Goal: Task Accomplishment & Management: Complete application form

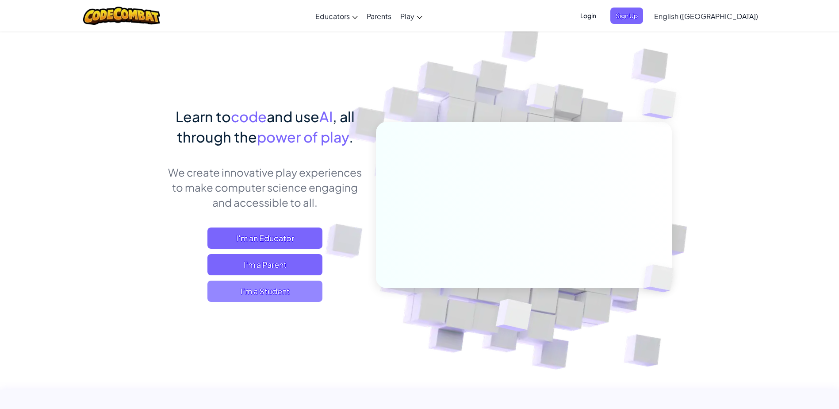
click at [277, 285] on span "I'm a Student" at bounding box center [264, 290] width 115 height 21
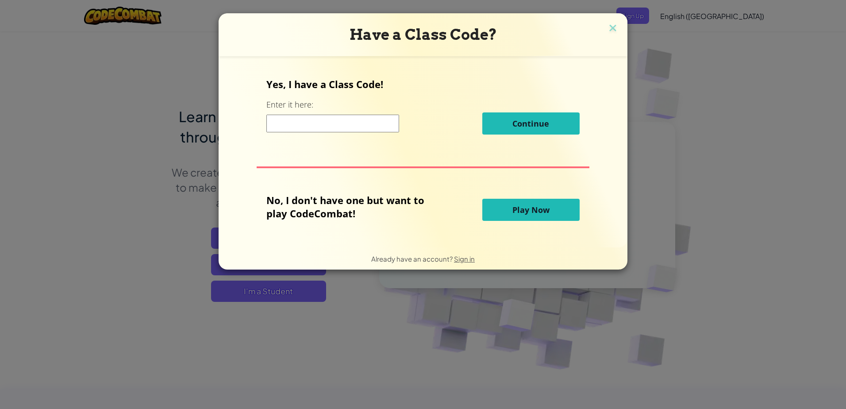
click at [336, 129] on input at bounding box center [332, 124] width 133 height 18
type input "SmallSweetReady"
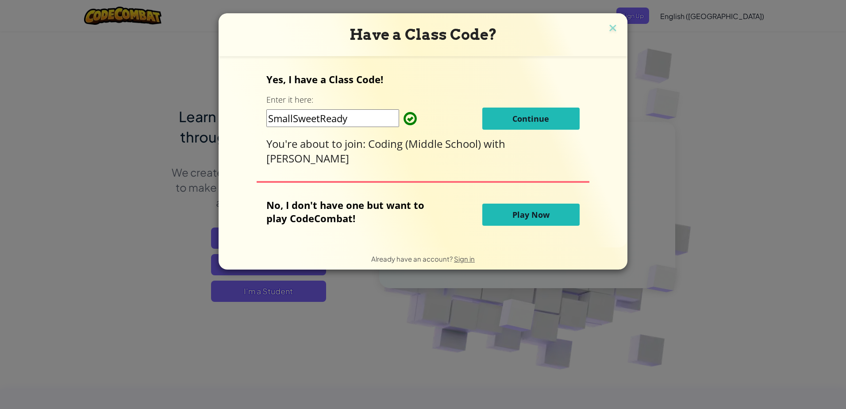
click at [546, 119] on span "Continue" at bounding box center [530, 118] width 37 height 11
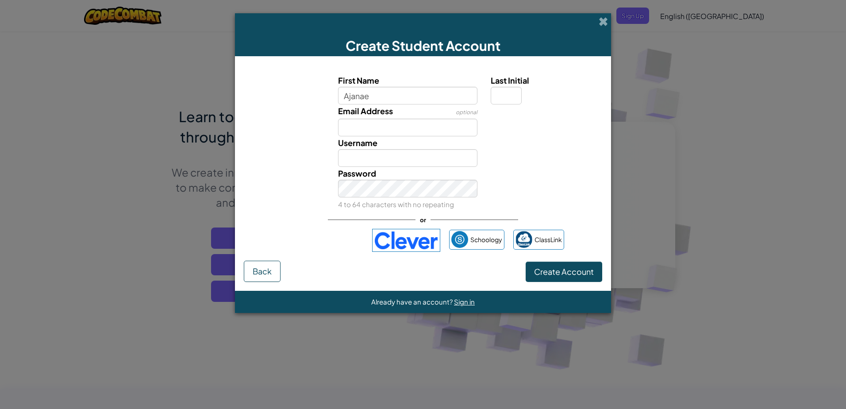
type input "Ajanae"
click at [510, 91] on input "Last Initial" at bounding box center [506, 96] width 31 height 18
type input "E"
click at [408, 98] on input "Ajanae" at bounding box center [408, 96] width 140 height 18
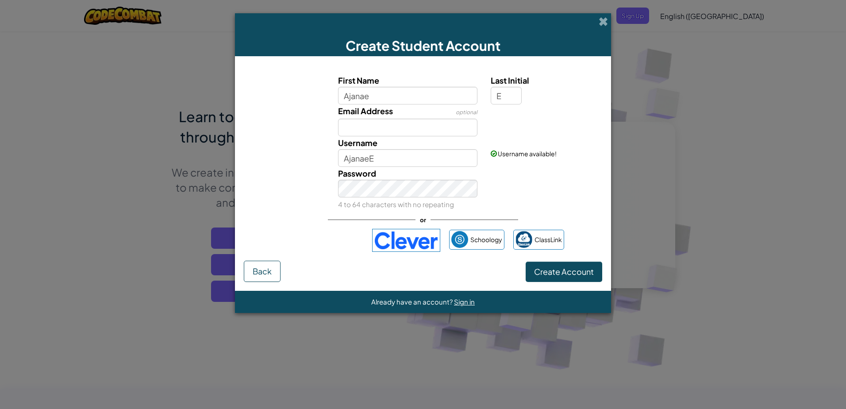
click at [539, 169] on div "Password 4 to 64 characters with no repeating" at bounding box center [422, 189] width 367 height 44
click at [434, 123] on input "Email Address" at bounding box center [408, 128] width 140 height 18
click at [509, 131] on div "Email Address optional" at bounding box center [422, 120] width 367 height 32
click at [409, 159] on input "AjanaeE" at bounding box center [408, 158] width 140 height 18
click at [534, 165] on div "Username Ajanae Username available!" at bounding box center [422, 151] width 367 height 31
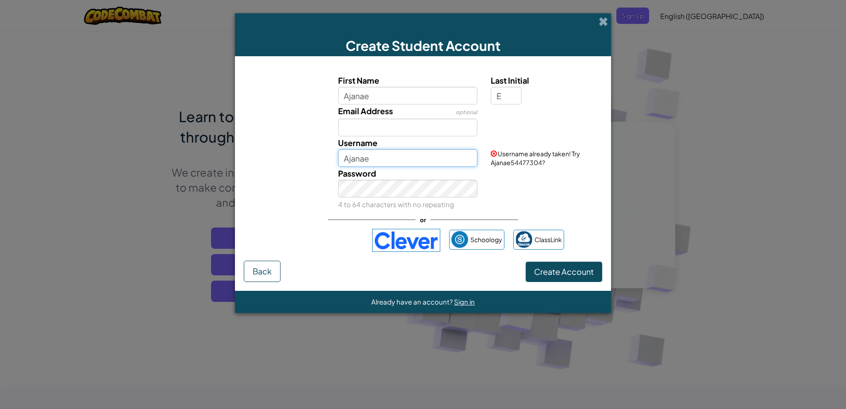
click at [376, 157] on input "Ajanae" at bounding box center [408, 158] width 140 height 18
click at [573, 272] on span "Create Account" at bounding box center [564, 271] width 60 height 10
click at [383, 156] on input "Ajanae" at bounding box center [408, 158] width 140 height 18
type input "Ajanae55"
click at [569, 260] on div "First Name Ajanae Last Initial E Email Address optional Username Ajanae55 Usern…" at bounding box center [423, 163] width 358 height 196
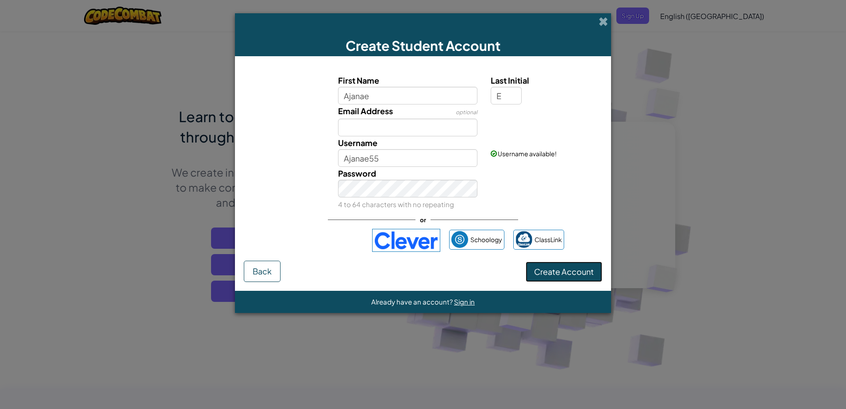
click at [575, 268] on button "Create Account" at bounding box center [563, 271] width 77 height 20
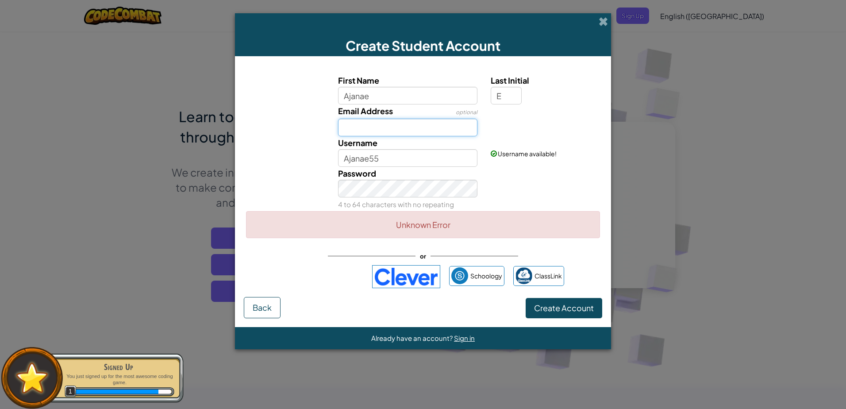
click at [418, 130] on input "Email Address" at bounding box center [408, 128] width 140 height 18
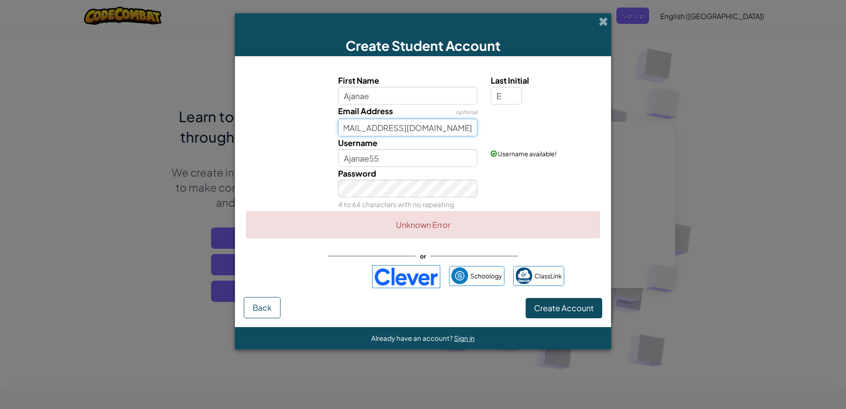
scroll to position [0, 18]
type input "aephriam@students.dadechristian.org"
drag, startPoint x: 575, startPoint y: 292, endPoint x: 577, endPoint y: 306, distance: 13.9
click at [575, 295] on div "First Name Ajanae Last Initial E Email Address optional aephriam@students.dadec…" at bounding box center [423, 181] width 358 height 232
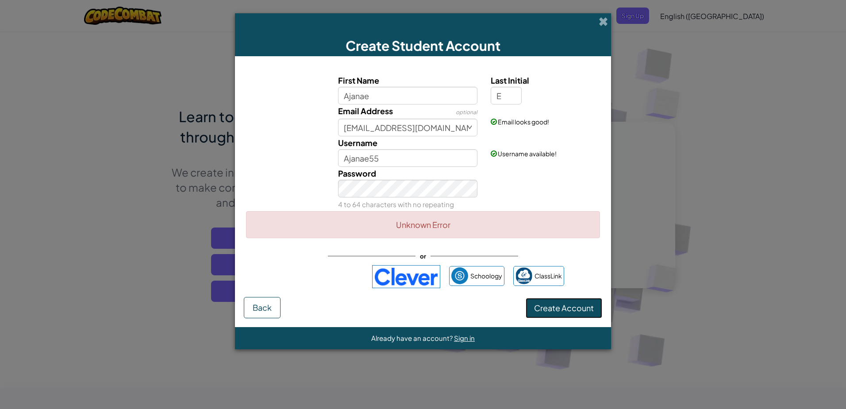
click at [571, 305] on button "Create Account" at bounding box center [563, 308] width 77 height 20
click at [460, 337] on span "Sign in" at bounding box center [464, 338] width 21 height 8
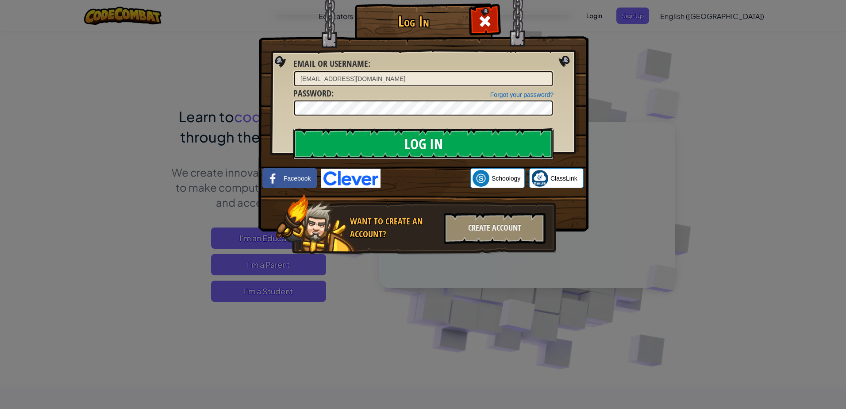
click at [491, 146] on input "Log In" at bounding box center [423, 143] width 260 height 31
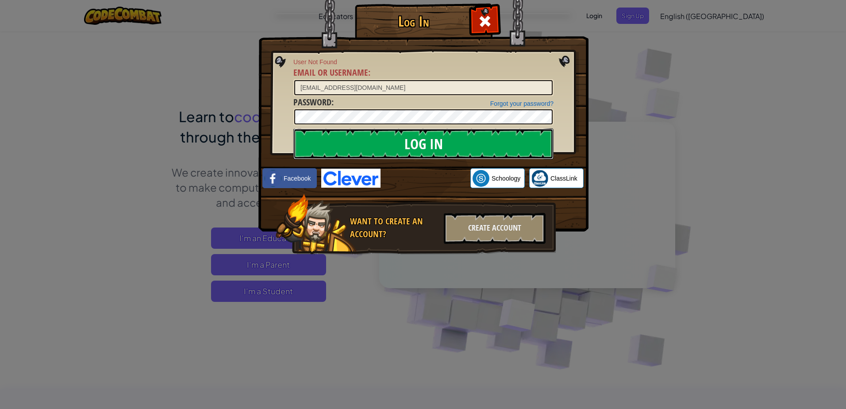
click at [403, 147] on input "Log In" at bounding box center [423, 143] width 260 height 31
click at [416, 90] on input "aephriam@students.dadechristian.org" at bounding box center [423, 87] width 258 height 15
type input "Ajanae55"
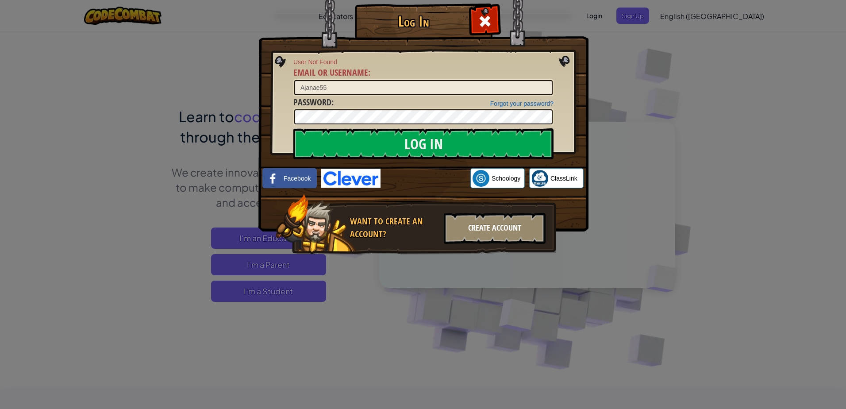
click at [492, 229] on div "Create Account" at bounding box center [495, 228] width 102 height 31
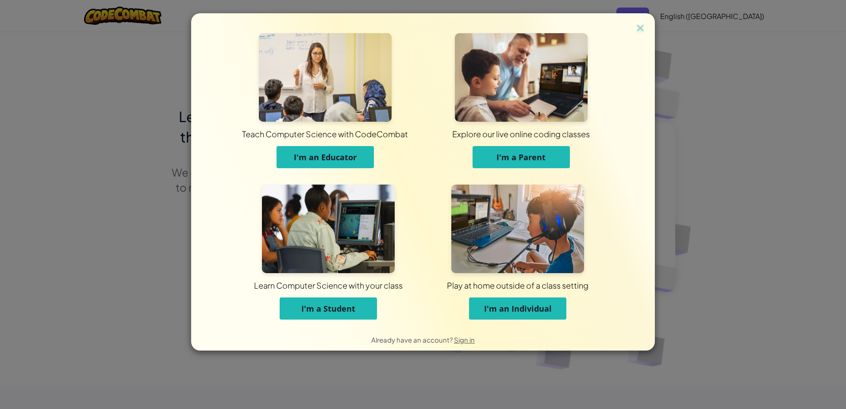
click at [340, 307] on span "I'm a Student" at bounding box center [328, 308] width 54 height 11
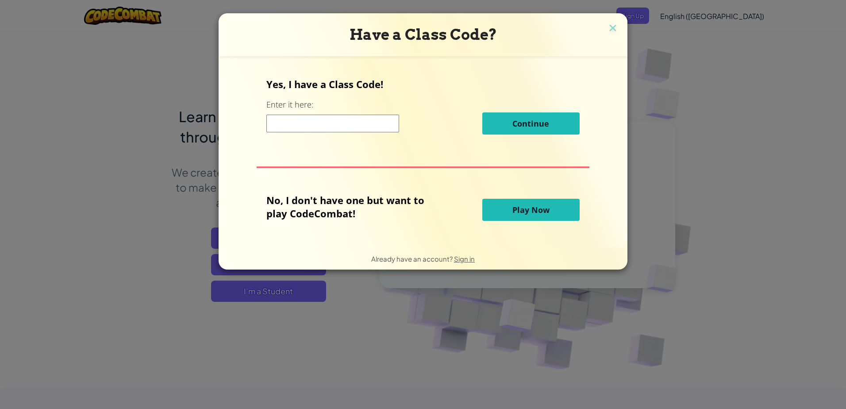
click at [277, 125] on input at bounding box center [332, 124] width 133 height 18
type input "SmallSweetReady"
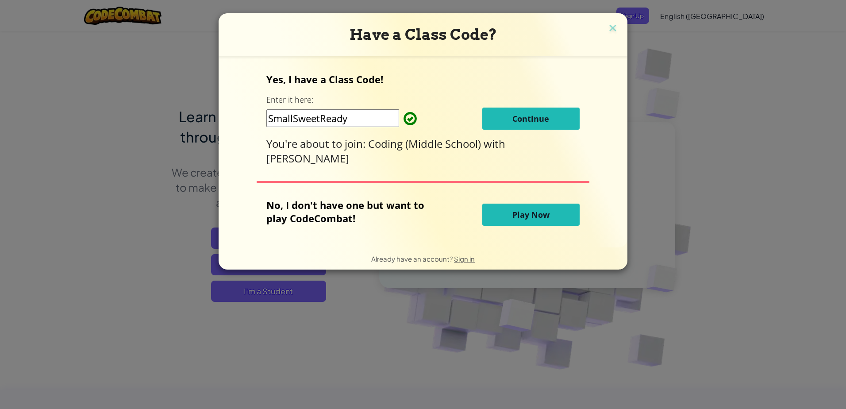
click at [530, 127] on button "Continue" at bounding box center [530, 118] width 97 height 22
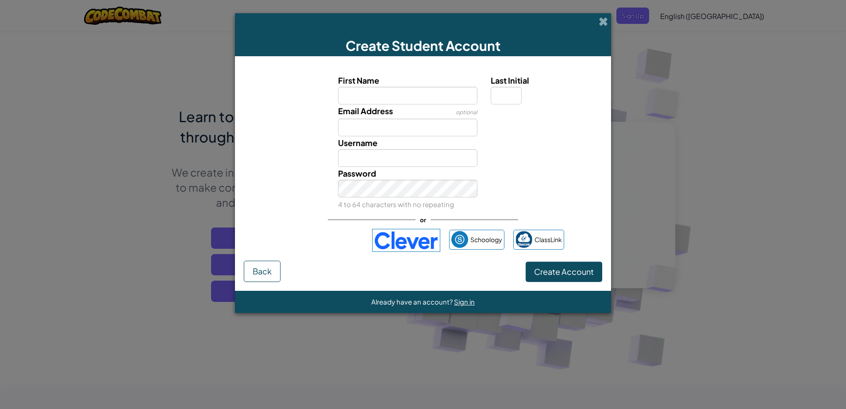
click at [467, 305] on div "Already have an account? Sign in" at bounding box center [423, 302] width 104 height 12
click at [459, 302] on span "Sign in" at bounding box center [464, 301] width 21 height 8
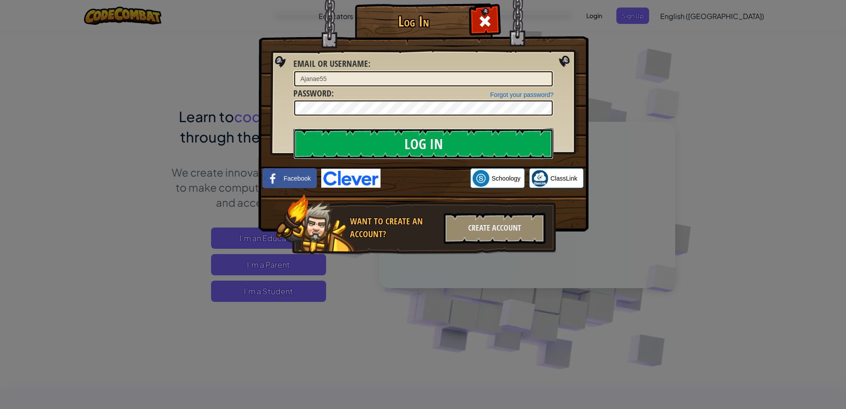
drag, startPoint x: 465, startPoint y: 146, endPoint x: 455, endPoint y: 159, distance: 17.3
click at [464, 147] on input "Log In" at bounding box center [423, 143] width 260 height 31
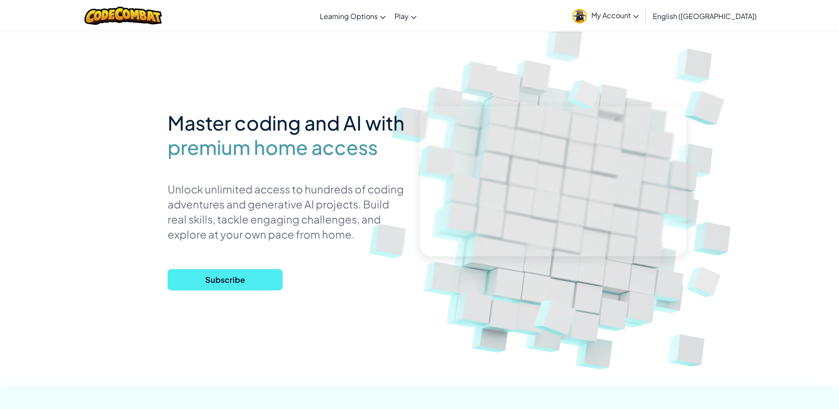
click at [368, 289] on div "Master coding and AI with premium home access Unlock unlimited access to hundre…" at bounding box center [287, 201] width 239 height 190
click at [368, 279] on div "Master coding and AI with premium home access Unlock unlimited access to hundre…" at bounding box center [287, 201] width 239 height 190
click at [371, 278] on div "Master coding and AI with premium home access Unlock unlimited access to hundre…" at bounding box center [287, 201] width 239 height 190
click at [371, 277] on div "Master coding and AI with premium home access Unlock unlimited access to hundre…" at bounding box center [287, 201] width 239 height 190
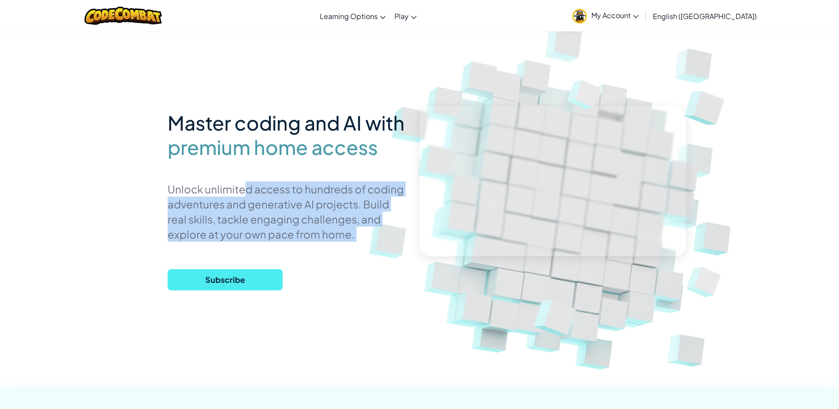
click at [370, 278] on div "Master coding and AI with premium home access Unlock unlimited access to hundre…" at bounding box center [287, 201] width 239 height 190
click at [370, 277] on div "Master coding and AI with premium home access Unlock unlimited access to hundre…" at bounding box center [287, 201] width 239 height 190
drag, startPoint x: 370, startPoint y: 277, endPoint x: 366, endPoint y: 271, distance: 7.5
click at [367, 271] on div "Master coding and AI with premium home access Unlock unlimited access to hundre…" at bounding box center [287, 201] width 239 height 190
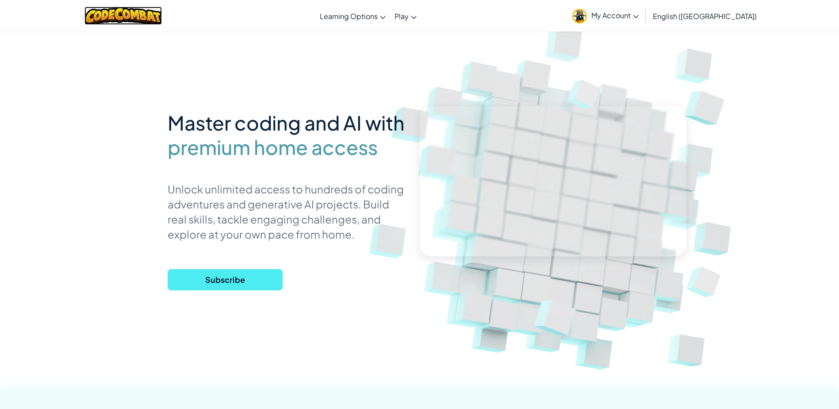
click at [138, 23] on img at bounding box center [122, 16] width 77 height 18
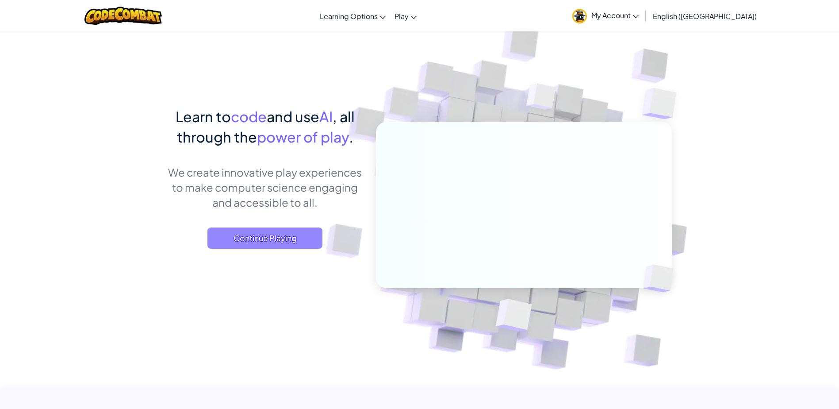
click at [288, 248] on span "Continue Playing" at bounding box center [264, 237] width 115 height 21
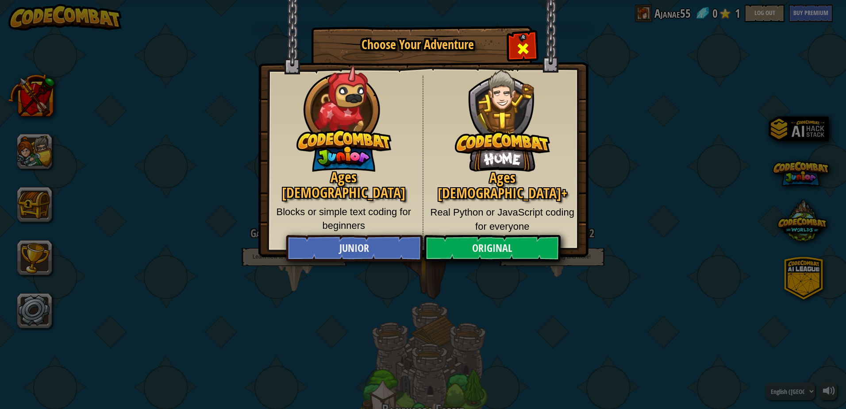
click at [524, 42] on span "Close modal" at bounding box center [523, 49] width 14 height 14
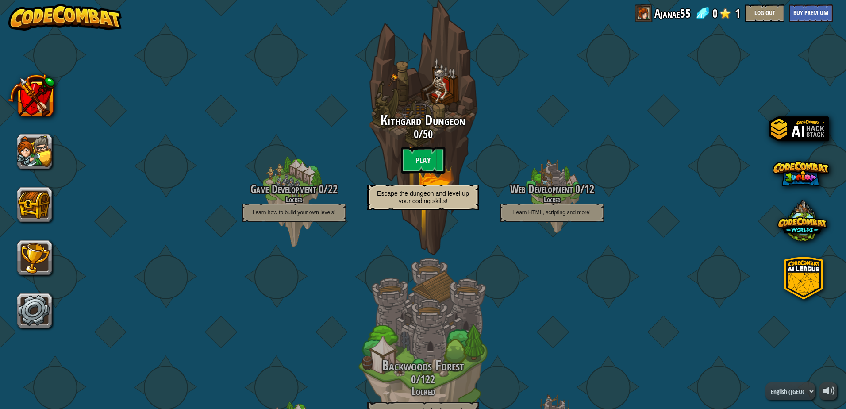
scroll to position [39, 0]
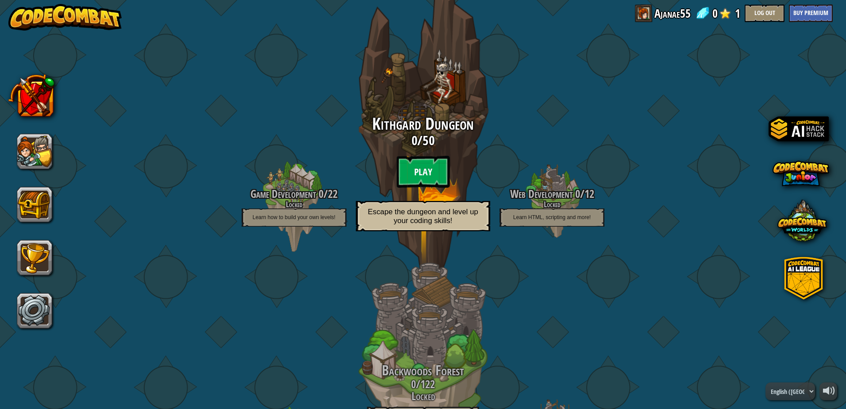
click at [426, 177] on btn "Play" at bounding box center [422, 172] width 53 height 32
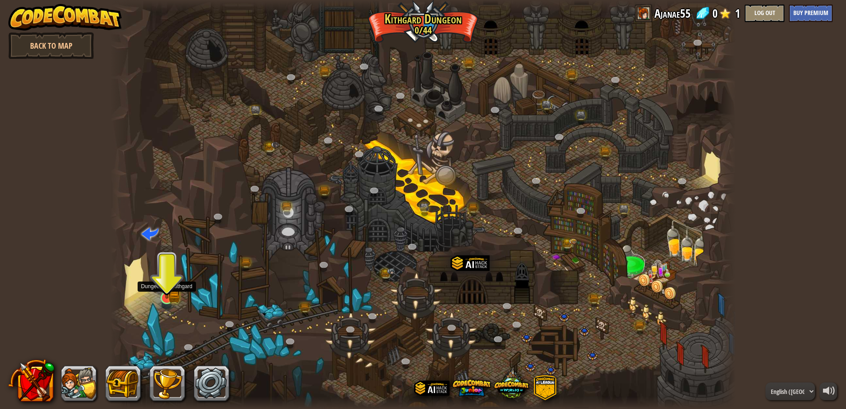
click at [161, 290] on img at bounding box center [166, 280] width 17 height 37
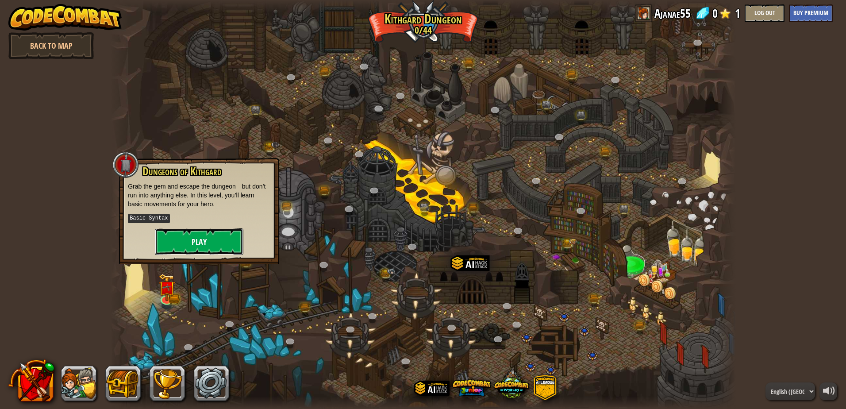
click at [204, 228] on button "Play" at bounding box center [199, 241] width 88 height 27
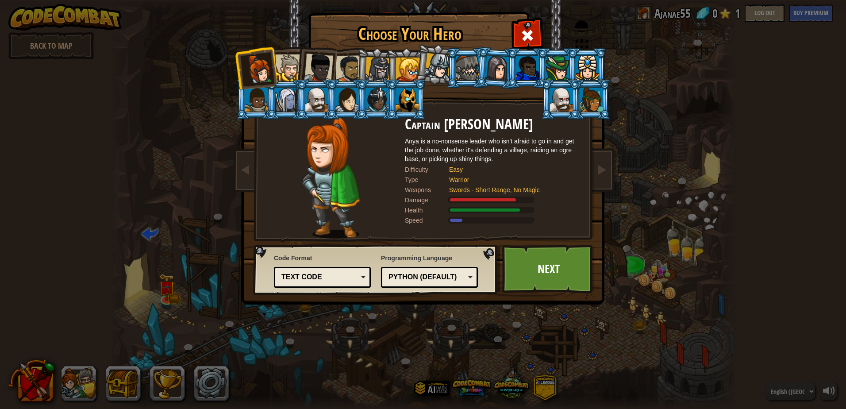
click at [292, 105] on div at bounding box center [286, 100] width 23 height 24
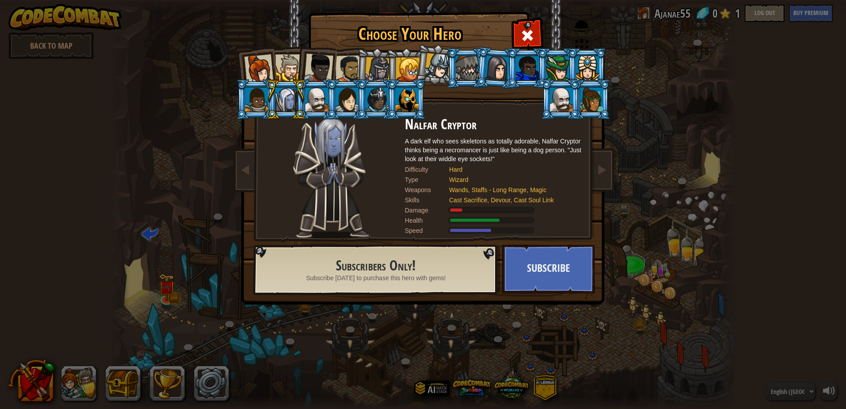
click at [264, 65] on div at bounding box center [258, 68] width 29 height 29
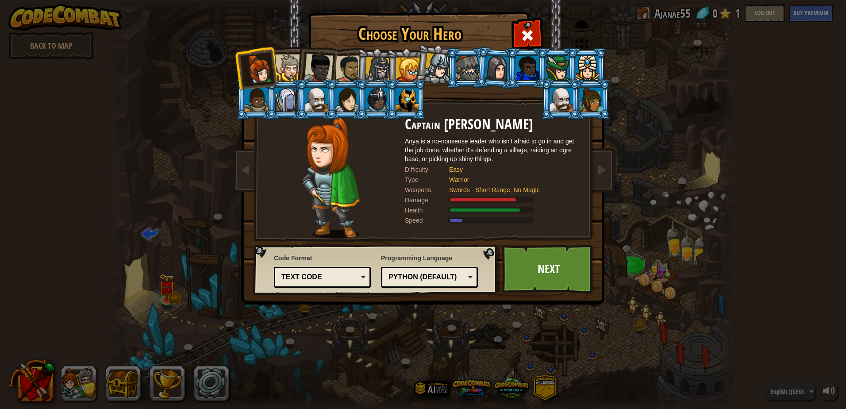
click at [405, 67] on div at bounding box center [408, 70] width 24 height 24
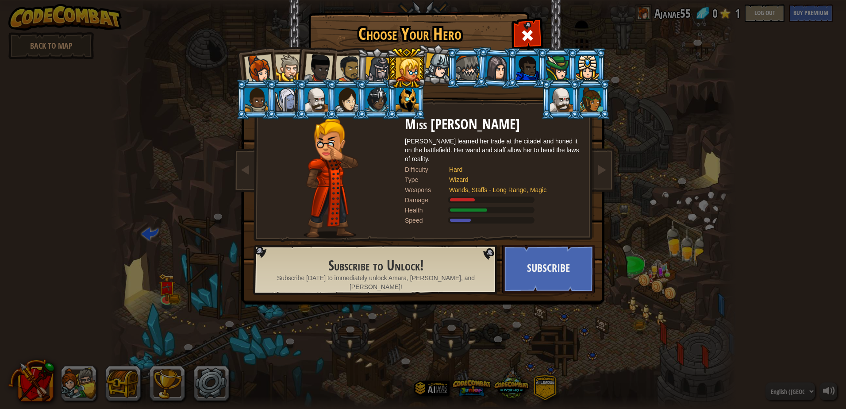
click at [245, 63] on div at bounding box center [258, 68] width 29 height 29
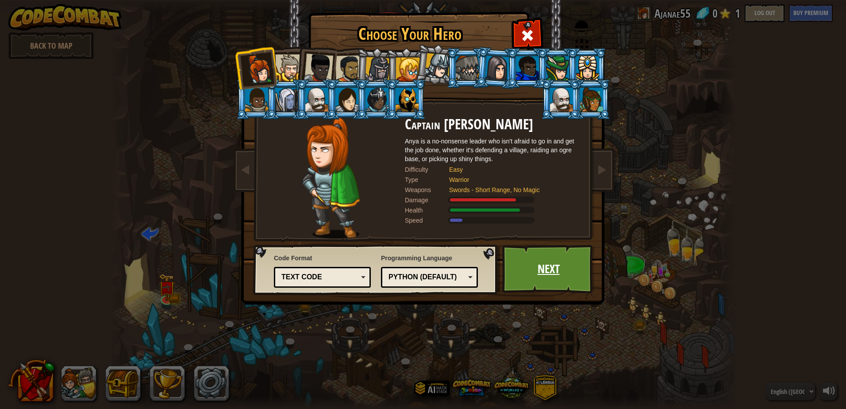
click at [561, 272] on link "Next" at bounding box center [548, 269] width 92 height 49
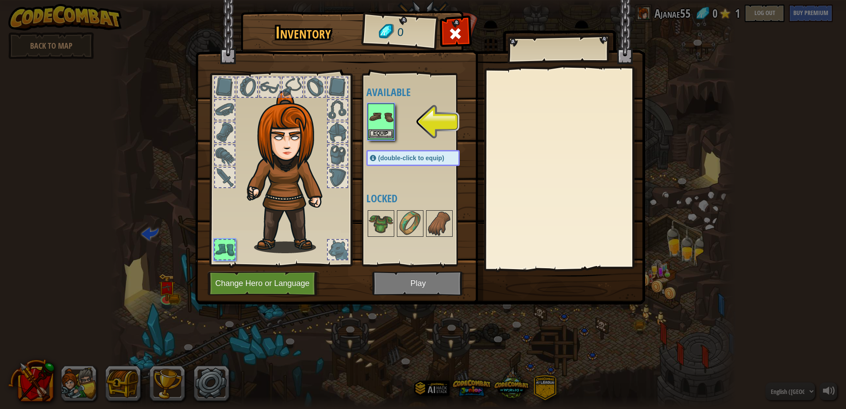
click at [381, 118] on img at bounding box center [380, 116] width 25 height 25
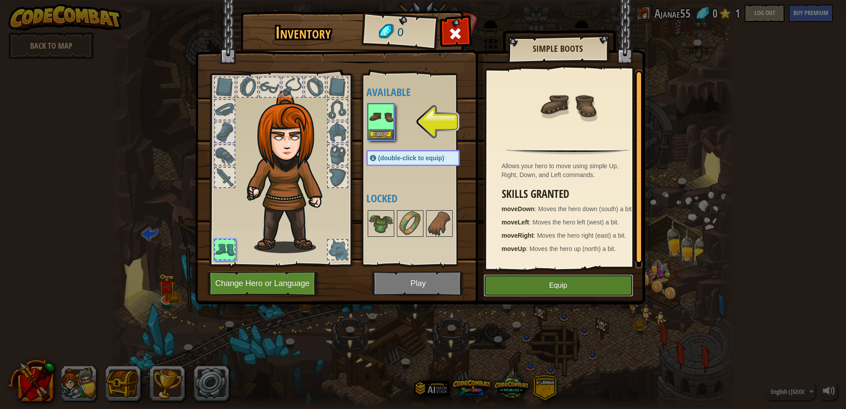
click at [556, 283] on button "Equip" at bounding box center [558, 285] width 150 height 22
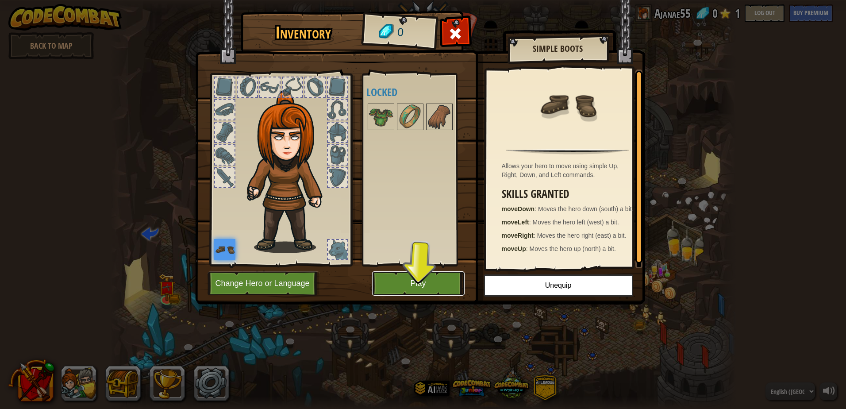
click at [416, 287] on button "Play" at bounding box center [418, 283] width 92 height 24
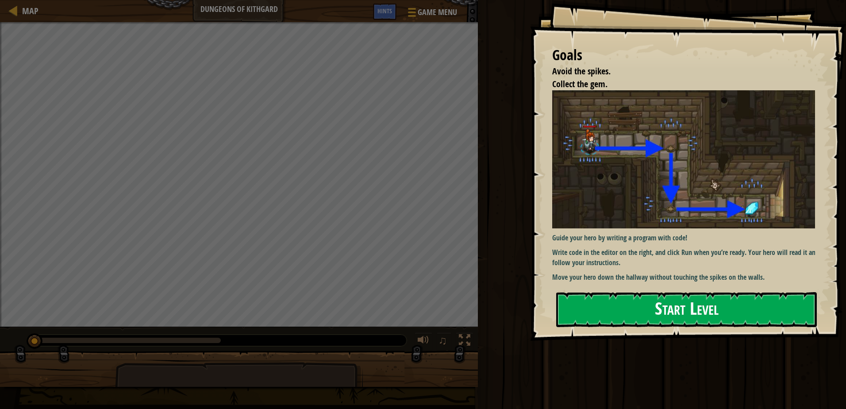
click at [632, 321] on button "Start Level" at bounding box center [686, 309] width 261 height 35
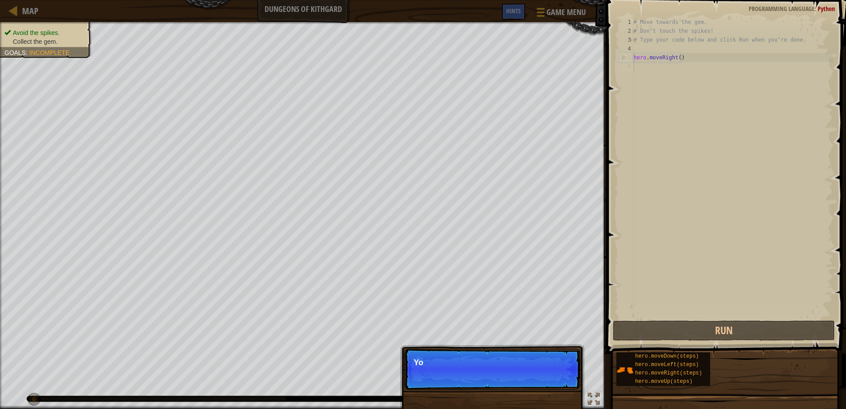
click at [564, 371] on p "Skip (esc) Continue Yo" at bounding box center [492, 369] width 176 height 41
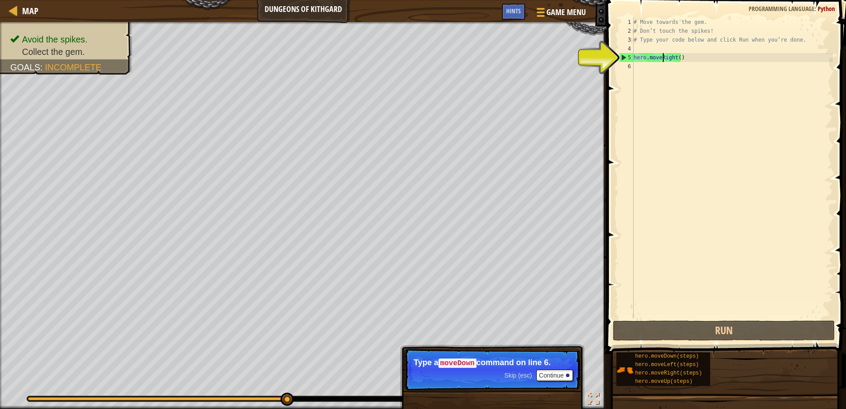
click at [662, 61] on div "# Move towards the gem. # Don’t touch the spikes! # Type your code below and cl…" at bounding box center [732, 177] width 201 height 318
type textarea "hero.moveRight()"
click at [640, 65] on div "# Move towards the gem. # Don’t touch the spikes! # Type your code below and cl…" at bounding box center [732, 177] width 201 height 318
click at [628, 70] on div "6" at bounding box center [626, 66] width 15 height 9
click at [629, 66] on div "6" at bounding box center [626, 66] width 15 height 9
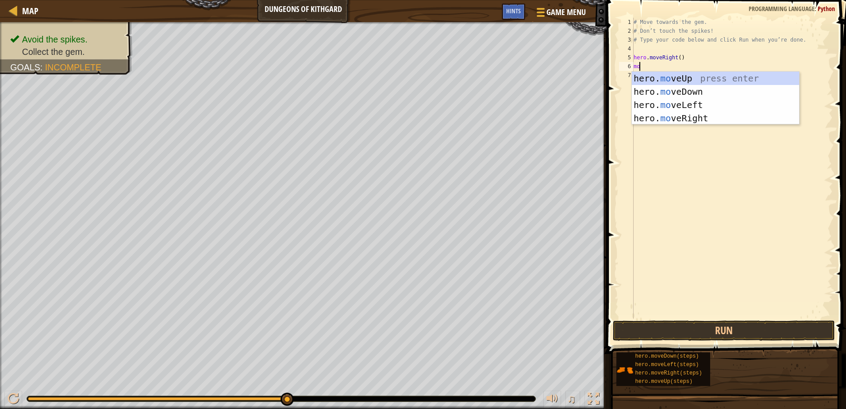
type textarea "mov"
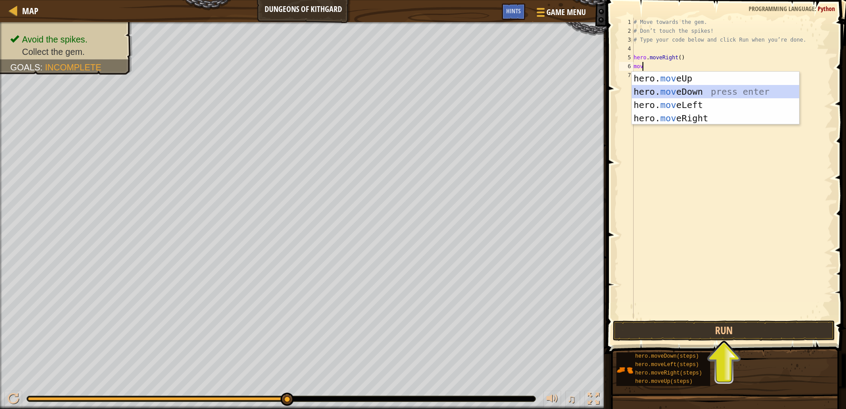
click at [648, 90] on div "hero. mov eUp press enter hero. mov eDown press enter hero. mov eLeft press ent…" at bounding box center [715, 112] width 167 height 80
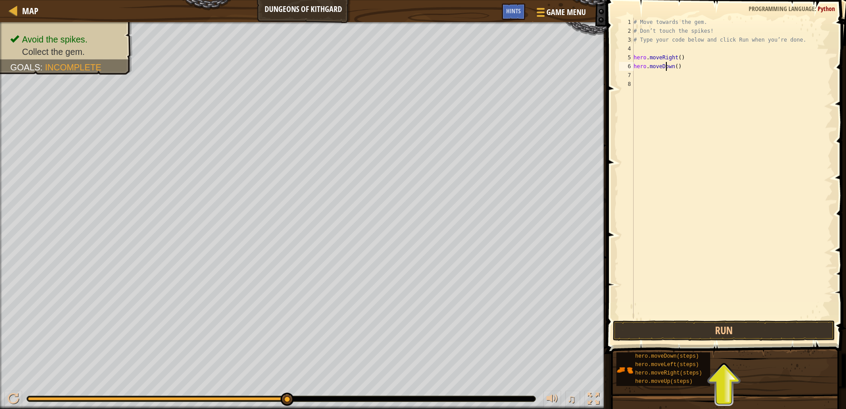
click at [665, 67] on div "# Move towards the gem. # Don’t touch the spikes! # Type your code below and cl…" at bounding box center [732, 177] width 201 height 318
click at [722, 329] on button "Run" at bounding box center [724, 330] width 222 height 20
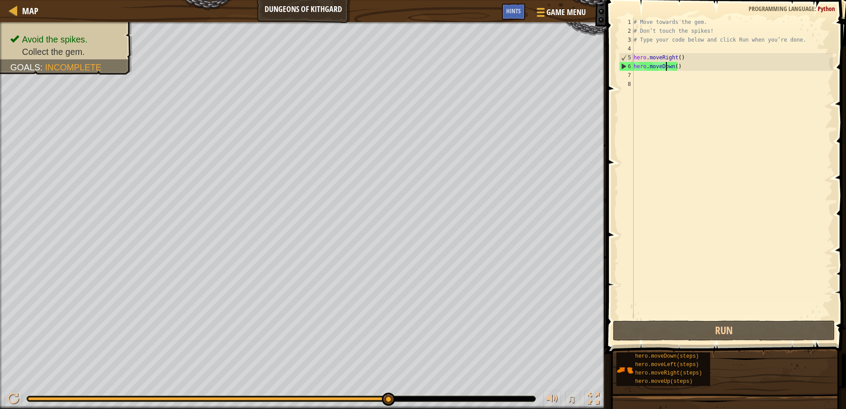
click at [660, 57] on div "# Move towards the gem. # Don’t touch the spikes! # Type your code below and cl…" at bounding box center [732, 177] width 201 height 318
click at [667, 55] on div "# Move towards the gem. # Don’t touch the spikes! # Type your code below and cl…" at bounding box center [732, 177] width 201 height 318
click at [625, 61] on div "5" at bounding box center [626, 57] width 14 height 9
click at [624, 55] on div "5" at bounding box center [626, 57] width 14 height 9
type textarea "hero.moveRight()"
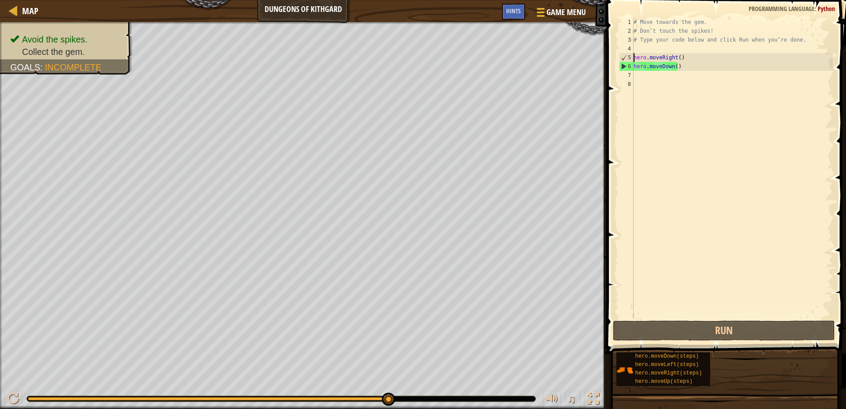
click at [624, 54] on div "5" at bounding box center [626, 57] width 14 height 9
click at [623, 56] on div "5" at bounding box center [626, 57] width 14 height 9
type textarea "hero.moveRight()"
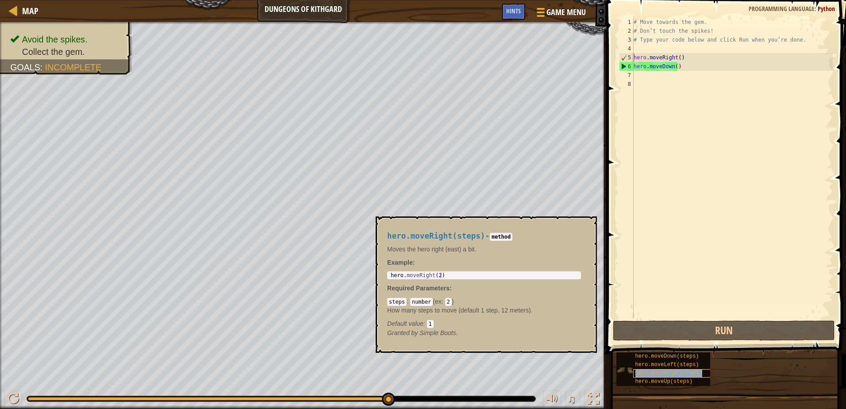
click at [650, 376] on span "hero.moveRight(steps)" at bounding box center [668, 373] width 67 height 6
click at [713, 265] on div "# Move towards the gem. # Don’t touch the spikes! # Type your code below and cl…" at bounding box center [732, 177] width 201 height 318
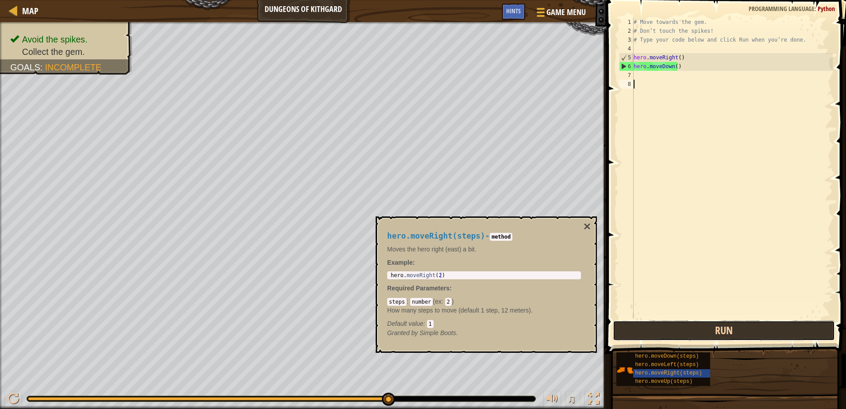
click at [667, 334] on button "Run" at bounding box center [724, 330] width 222 height 20
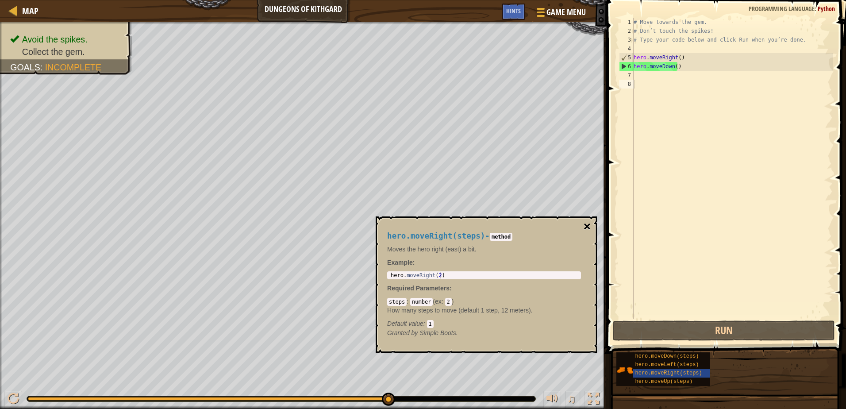
click at [590, 228] on button "×" at bounding box center [586, 226] width 7 height 12
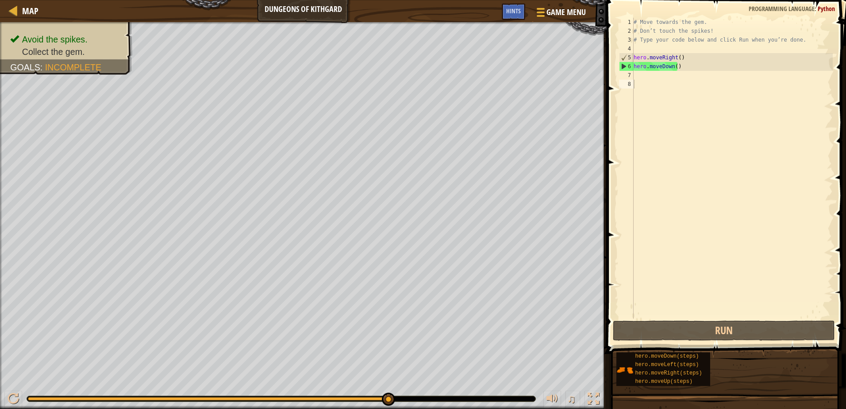
click at [628, 59] on div "5" at bounding box center [626, 57] width 14 height 9
click at [626, 52] on div "4" at bounding box center [626, 48] width 15 height 9
type textarea "hero.moveRight()"
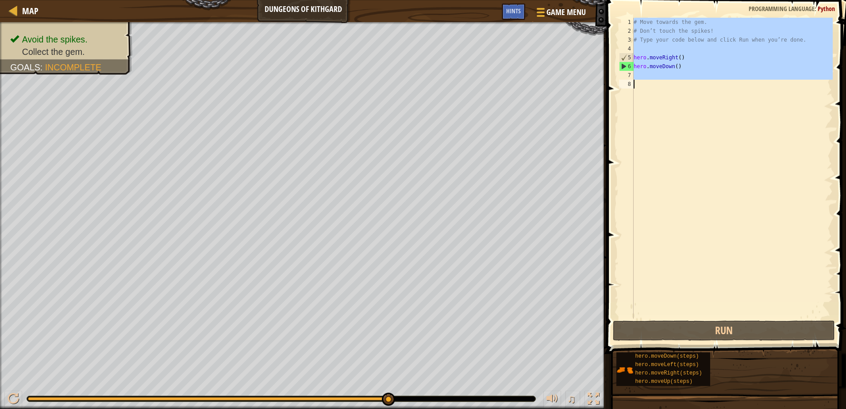
click at [626, 52] on div "4" at bounding box center [626, 48] width 15 height 9
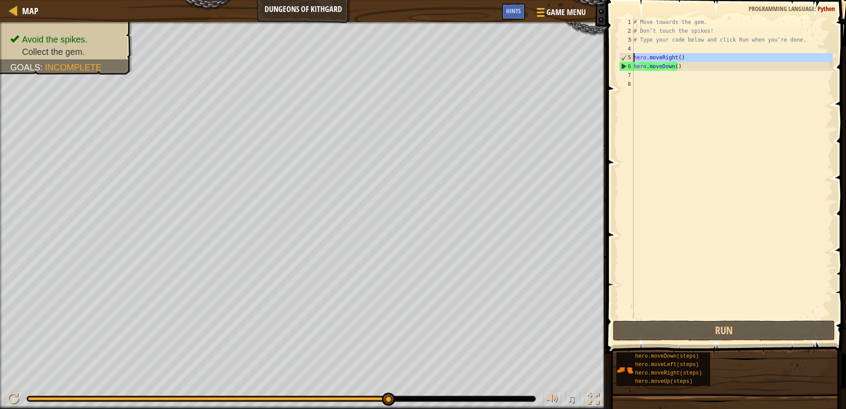
click at [626, 54] on div "5" at bounding box center [626, 57] width 14 height 9
type textarea "hero.moveRight()"
click at [639, 57] on div "# Move towards the gem. # Don’t touch the spikes! # Type your code below and cl…" at bounding box center [732, 177] width 201 height 318
click at [645, 61] on div "# Move towards the gem. # Don’t touch the spikes! # Type your code below and cl…" at bounding box center [732, 177] width 201 height 318
drag, startPoint x: 647, startPoint y: 60, endPoint x: 652, endPoint y: 57, distance: 6.1
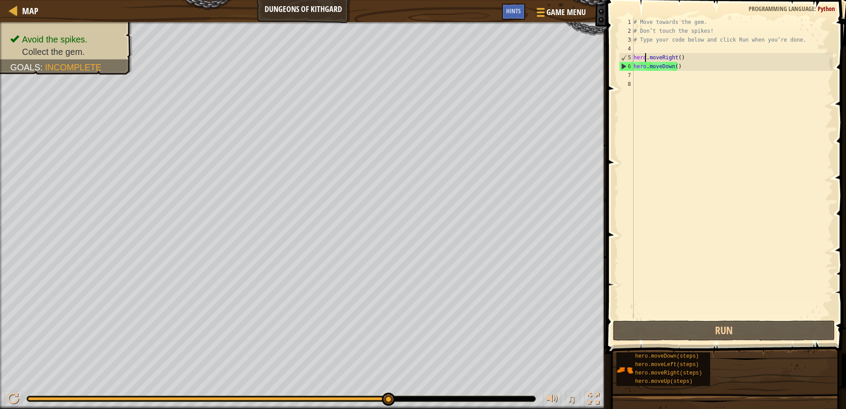
click at [650, 58] on div "# Move towards the gem. # Don’t touch the spikes! # Type your code below and cl…" at bounding box center [732, 177] width 201 height 318
click at [652, 57] on div "# Move towards the gem. # Don’t touch the spikes! # Type your code below and cl…" at bounding box center [732, 168] width 201 height 301
drag, startPoint x: 652, startPoint y: 57, endPoint x: 657, endPoint y: 59, distance: 5.2
click at [652, 58] on div "# Move towards the gem. # Don’t touch the spikes! # Type your code below and cl…" at bounding box center [732, 177] width 201 height 318
click at [662, 61] on div "# Move towards the gem. # Don’t touch the spikes! # Type your code below and cl…" at bounding box center [732, 177] width 201 height 318
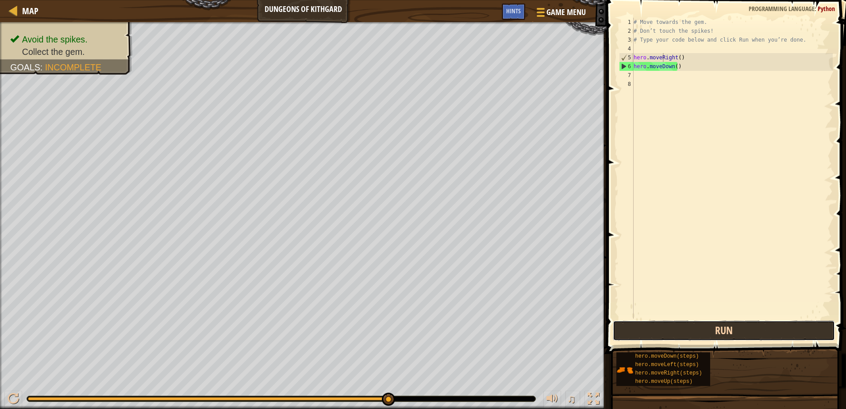
click at [802, 324] on button "Run" at bounding box center [724, 330] width 222 height 20
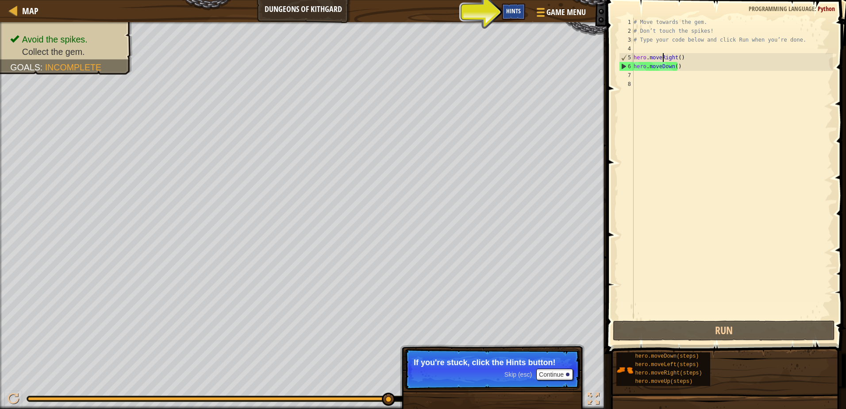
click at [510, 10] on span "Hints" at bounding box center [513, 11] width 15 height 8
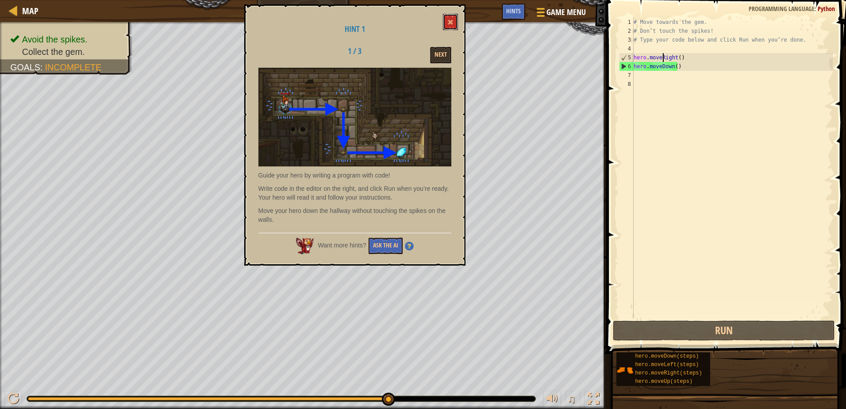
click at [443, 22] on button at bounding box center [450, 22] width 15 height 16
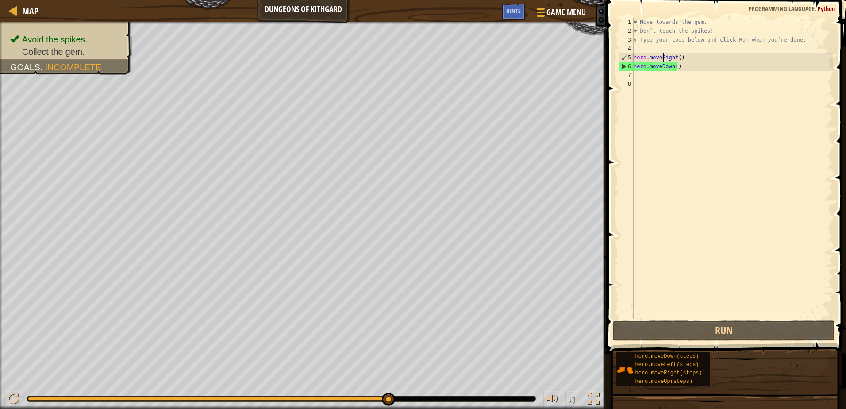
drag, startPoint x: 633, startPoint y: 83, endPoint x: 639, endPoint y: 76, distance: 9.4
click at [638, 78] on div "hero.moveRight() 1 2 3 4 5 6 7 8 # Move towards the gem. # Don’t touch the spik…" at bounding box center [724, 168] width 215 height 301
click at [639, 76] on div "# Move towards the gem. # Don’t touch the spikes! # Type your code below and cl…" at bounding box center [732, 177] width 201 height 318
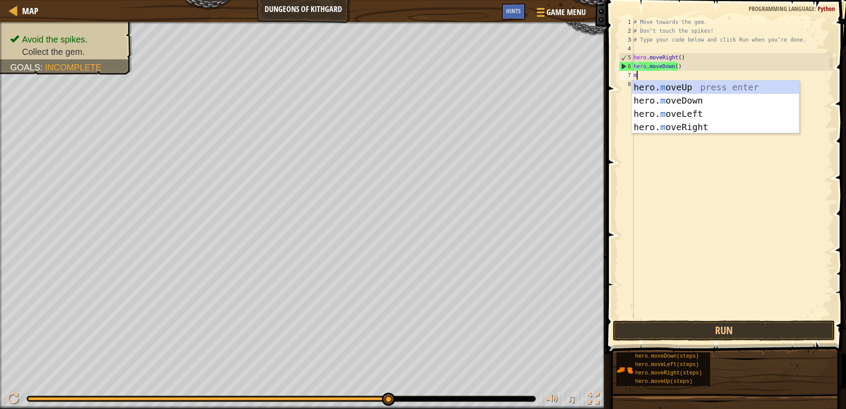
type textarea "mo"
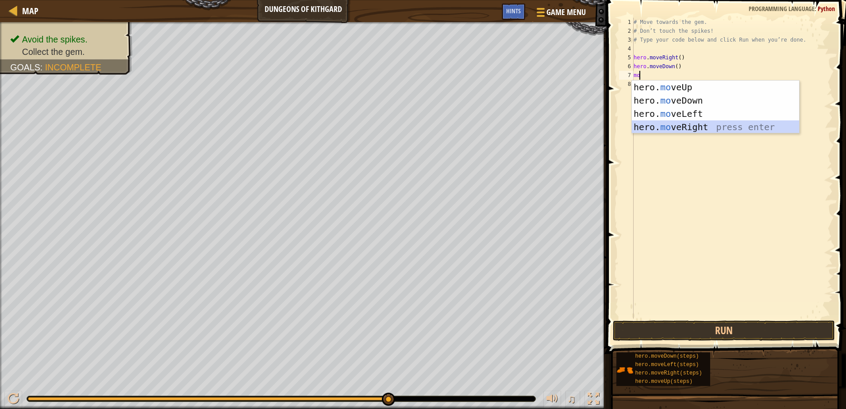
click at [722, 129] on div "hero. mo veUp press enter hero. mo veDown press enter hero. mo veLeft press ent…" at bounding box center [715, 121] width 167 height 80
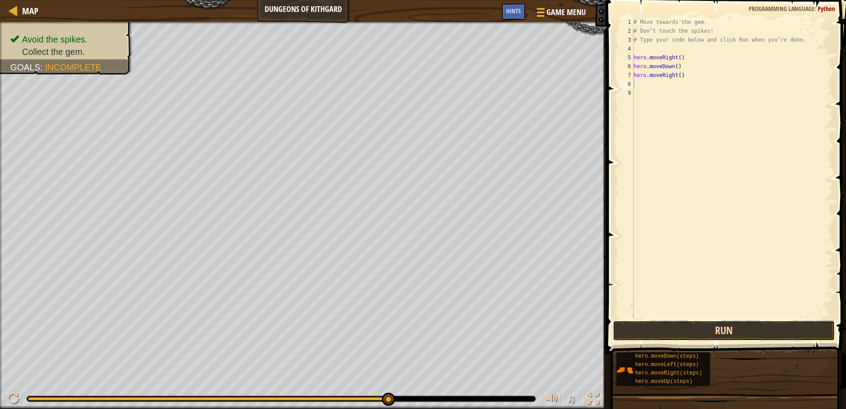
click at [713, 334] on button "Run" at bounding box center [724, 330] width 222 height 20
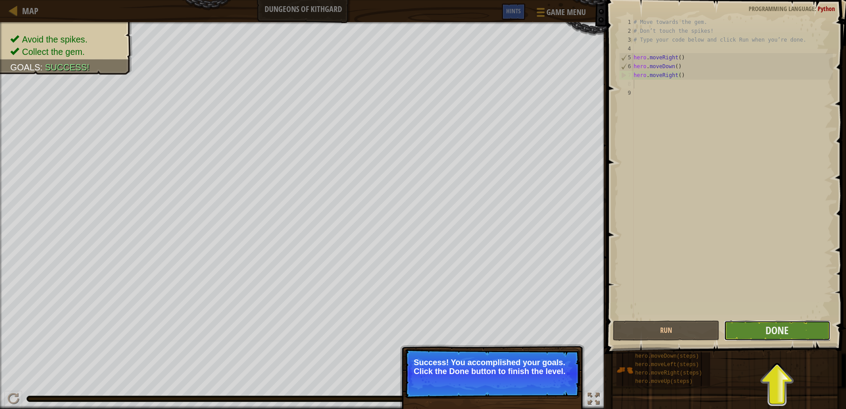
click at [799, 336] on button "Done" at bounding box center [777, 330] width 107 height 20
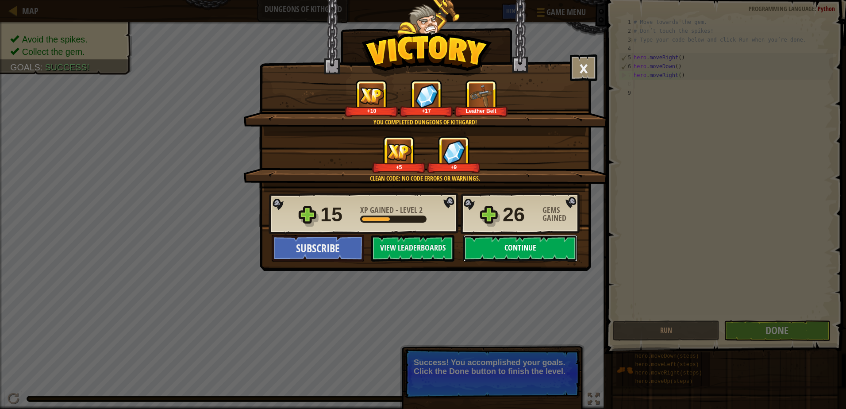
click at [496, 249] on button "Continue" at bounding box center [520, 248] width 114 height 27
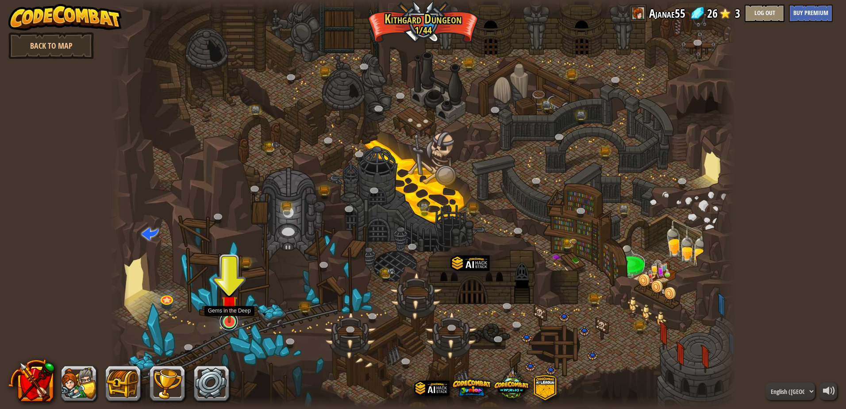
click at [231, 323] on link at bounding box center [229, 321] width 18 height 18
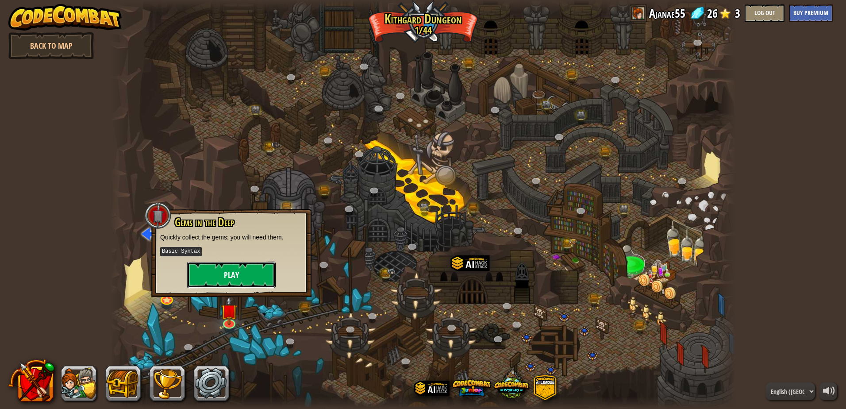
click at [232, 280] on button "Play" at bounding box center [231, 274] width 88 height 27
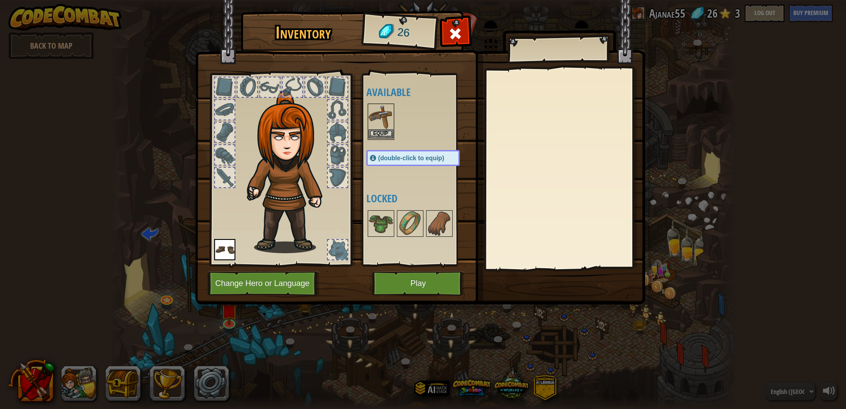
click at [377, 111] on img at bounding box center [380, 116] width 25 height 25
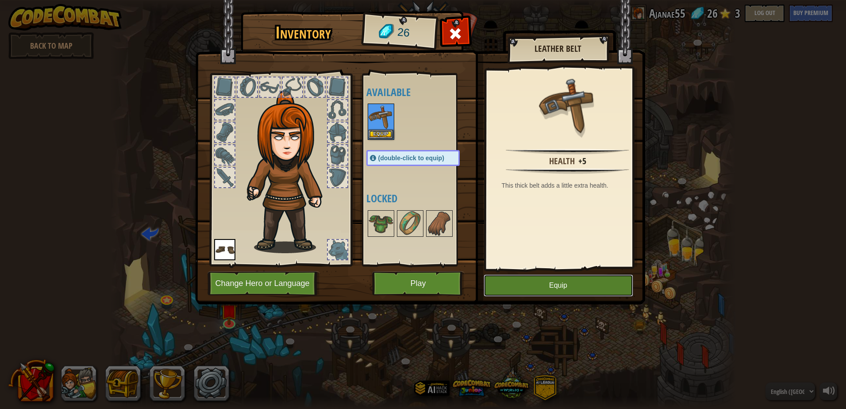
click at [566, 286] on button "Equip" at bounding box center [558, 285] width 150 height 22
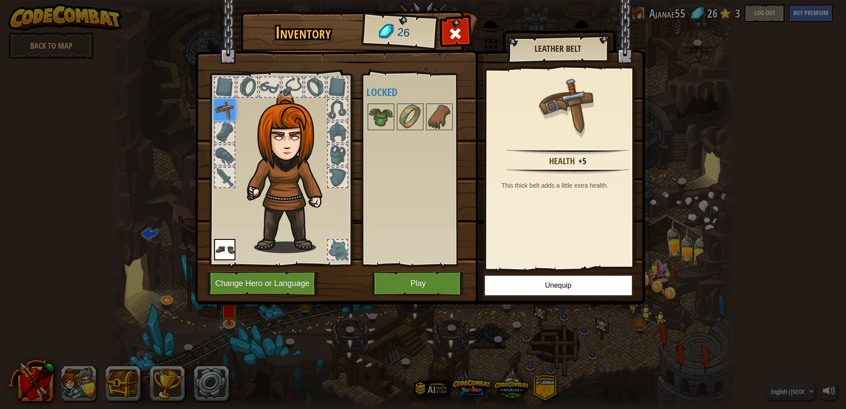
click at [213, 108] on div at bounding box center [280, 167] width 146 height 199
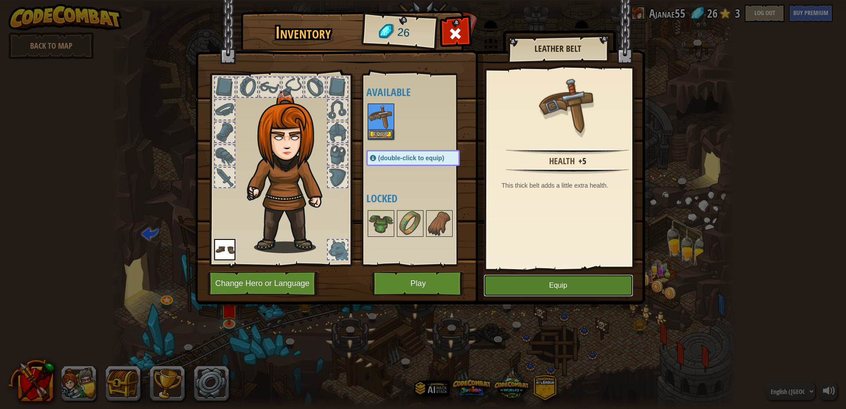
click at [590, 285] on button "Equip" at bounding box center [558, 285] width 150 height 22
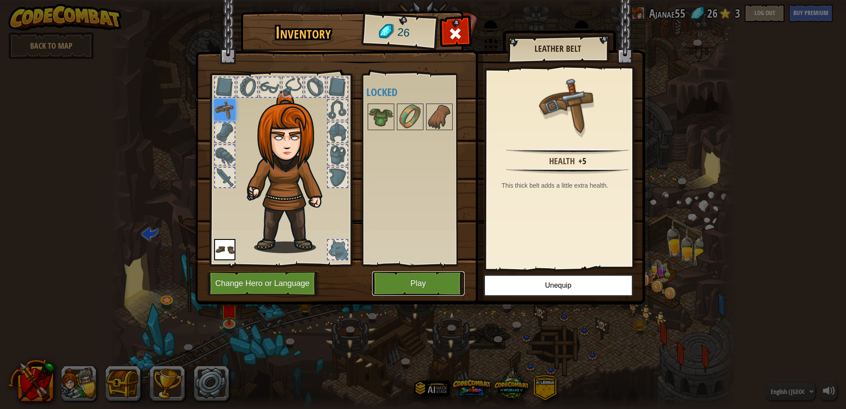
click at [397, 283] on button "Play" at bounding box center [418, 283] width 92 height 24
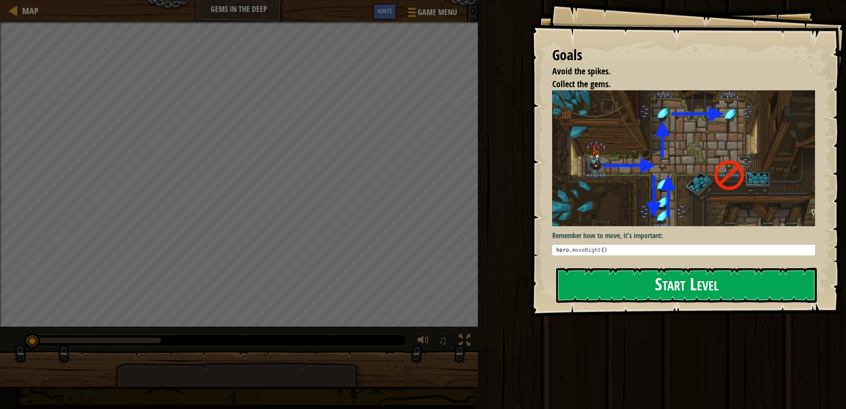
click at [652, 282] on button "Start Level" at bounding box center [686, 285] width 261 height 35
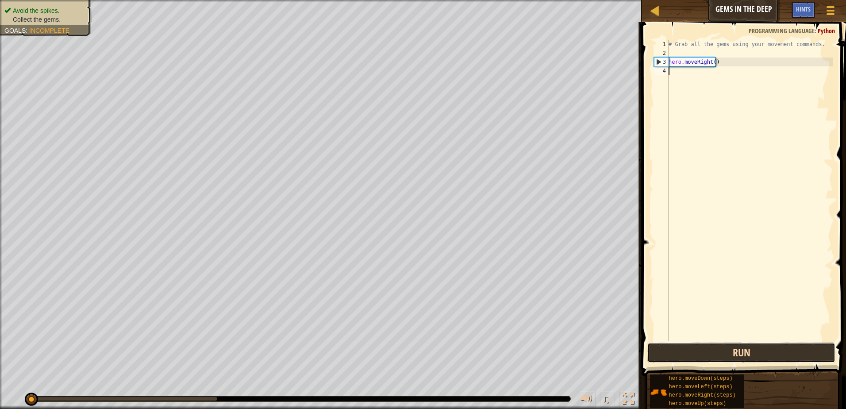
click at [719, 352] on button "Run" at bounding box center [741, 352] width 188 height 20
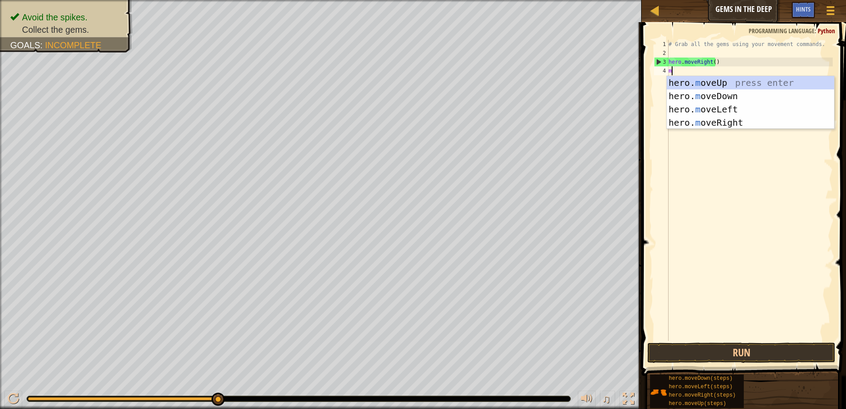
type textarea "mo"
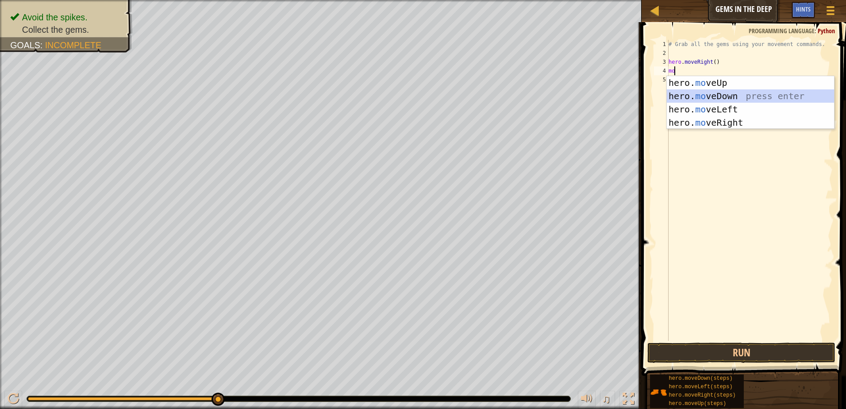
click at [732, 91] on div "hero. mo veUp press enter hero. mo veDown press enter hero. mo veLeft press ent…" at bounding box center [750, 116] width 167 height 80
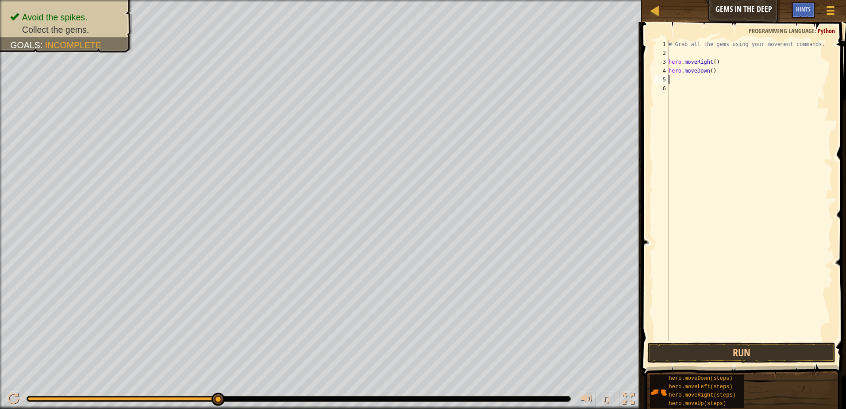
click at [678, 78] on div "# Grab all the gems using your movement commands. hero . moveRight ( ) hero . m…" at bounding box center [750, 199] width 166 height 318
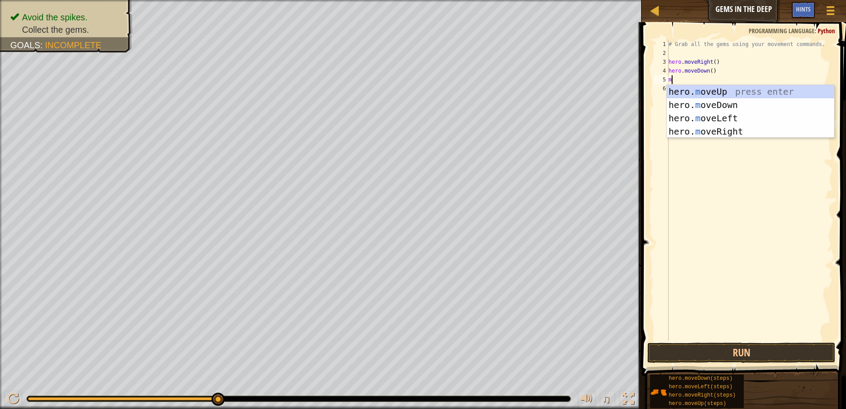
type textarea "mo"
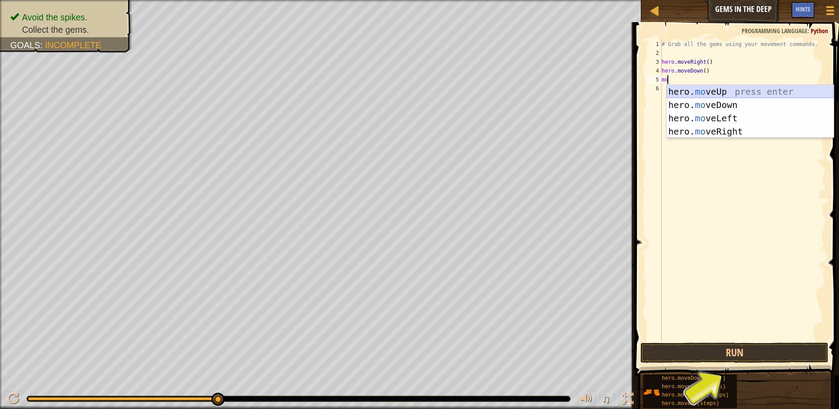
click at [728, 88] on div "hero. mo veUp press enter hero. mo veDown press enter hero. mo veLeft press ent…" at bounding box center [750, 125] width 167 height 80
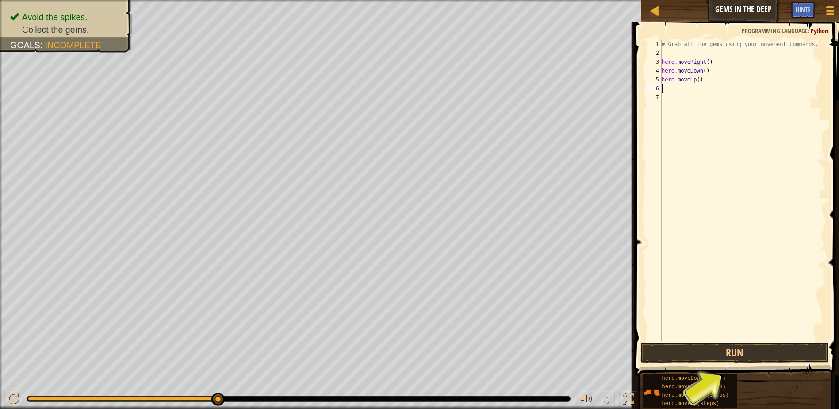
type textarea "mo"
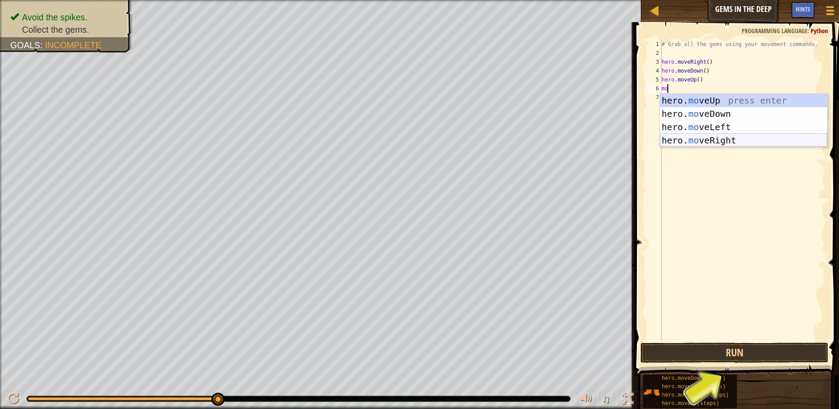
click at [724, 139] on div "hero. mo veUp press enter hero. mo veDown press enter hero. mo veLeft press ent…" at bounding box center [743, 134] width 167 height 80
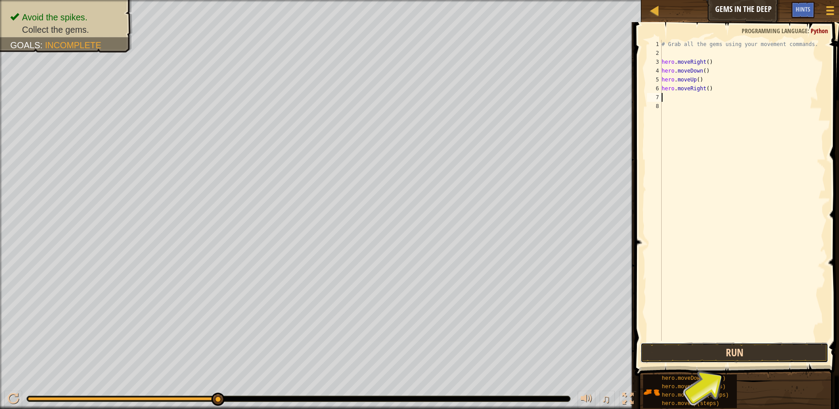
click at [730, 349] on button "Run" at bounding box center [734, 352] width 188 height 20
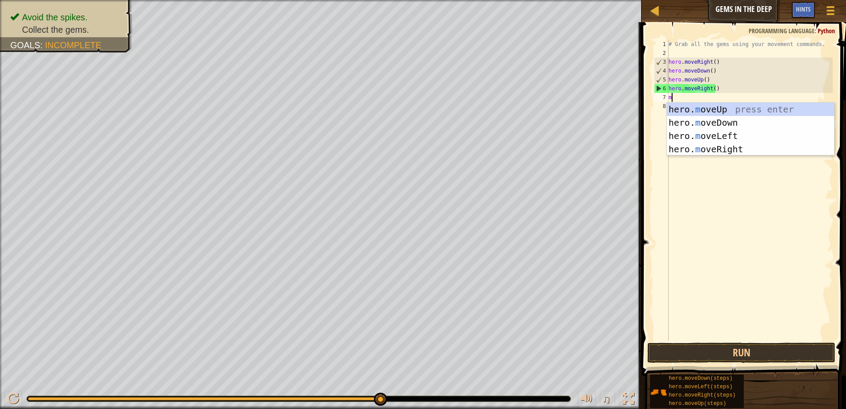
type textarea "mo"
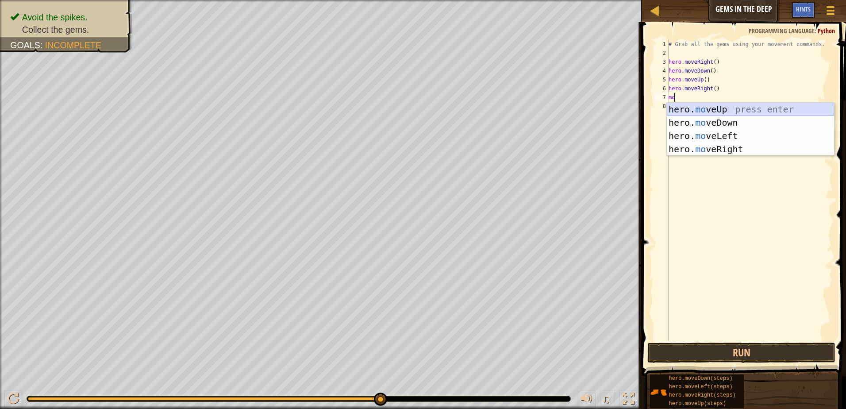
click at [712, 108] on div "hero. mo veUp press enter hero. mo veDown press enter hero. mo veLeft press ent…" at bounding box center [750, 143] width 167 height 80
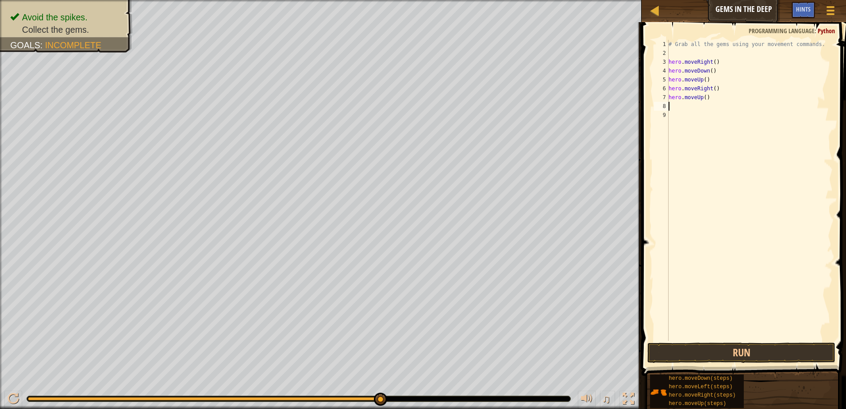
click at [692, 104] on div "# Grab all the gems using your movement commands. hero . moveRight ( ) hero . m…" at bounding box center [750, 199] width 166 height 318
type textarea "m"
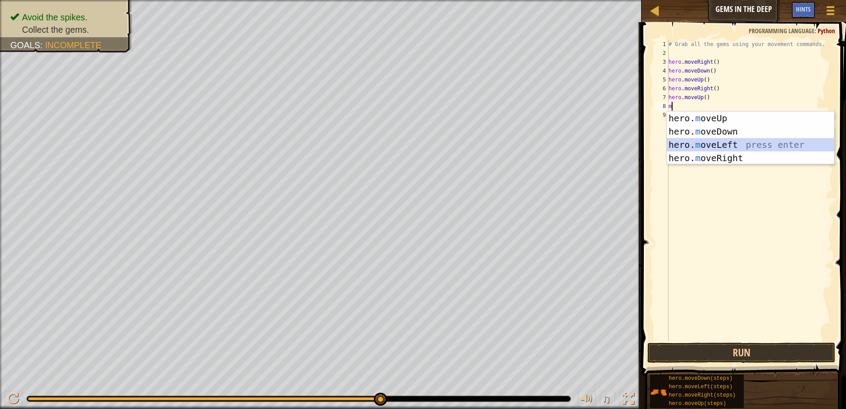
click at [716, 140] on div "hero. m oveUp press enter hero. m oveDown press enter hero. m oveLeft press ent…" at bounding box center [750, 151] width 167 height 80
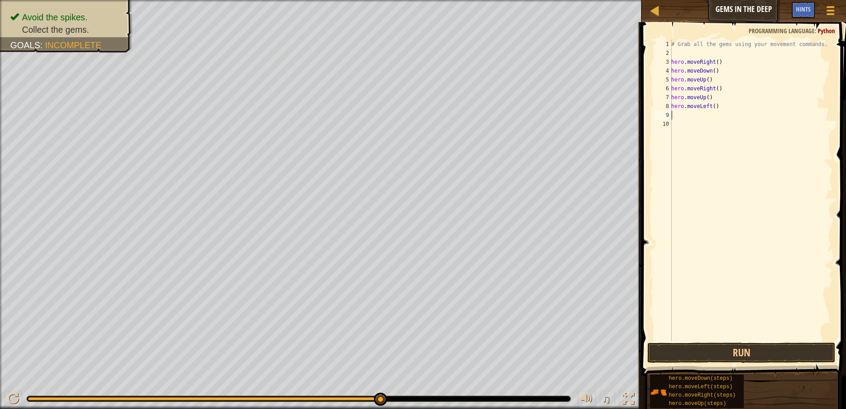
click at [684, 112] on div "# Grab all the gems using your movement commands. hero . moveRight ( ) hero . m…" at bounding box center [750, 199] width 163 height 318
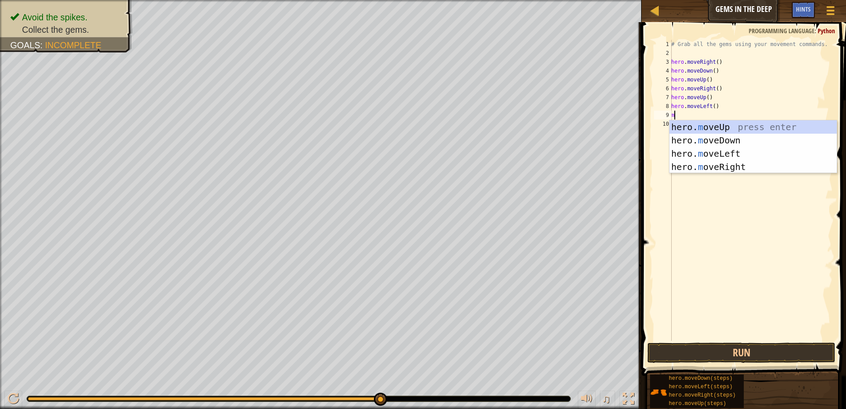
type textarea "mo"
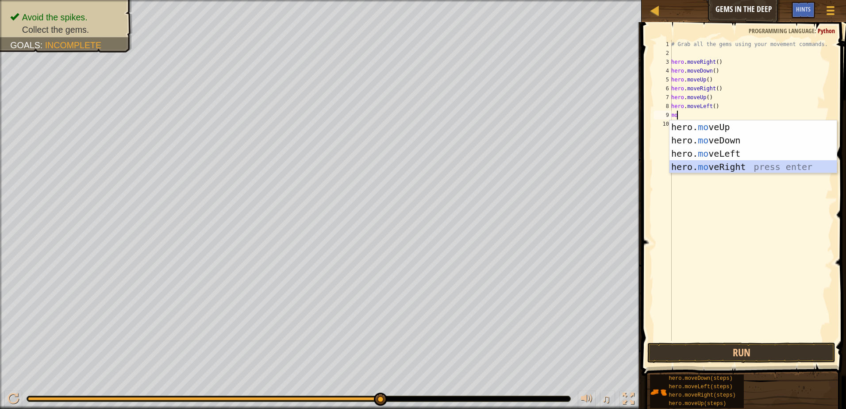
click at [724, 161] on div "hero. mo veUp press enter hero. mo veDown press enter hero. mo veLeft press ent…" at bounding box center [752, 160] width 167 height 80
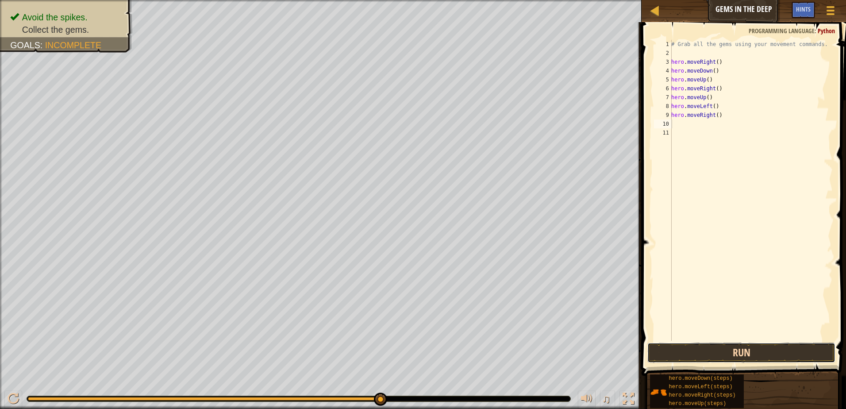
click at [687, 351] on button "Run" at bounding box center [741, 352] width 188 height 20
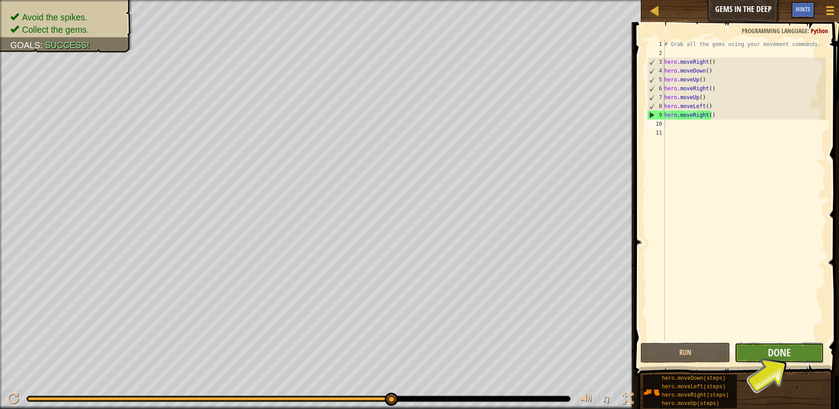
click at [808, 356] on button "Done" at bounding box center [780, 352] width 90 height 20
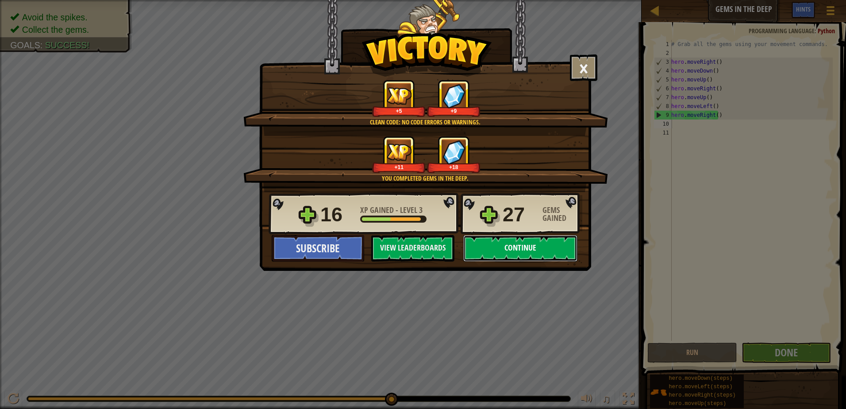
click at [556, 245] on button "Continue" at bounding box center [520, 248] width 114 height 27
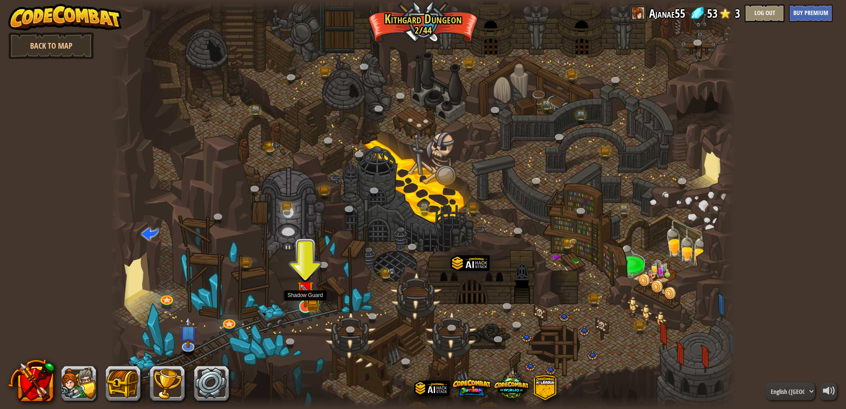
click at [306, 294] on img at bounding box center [305, 289] width 10 height 10
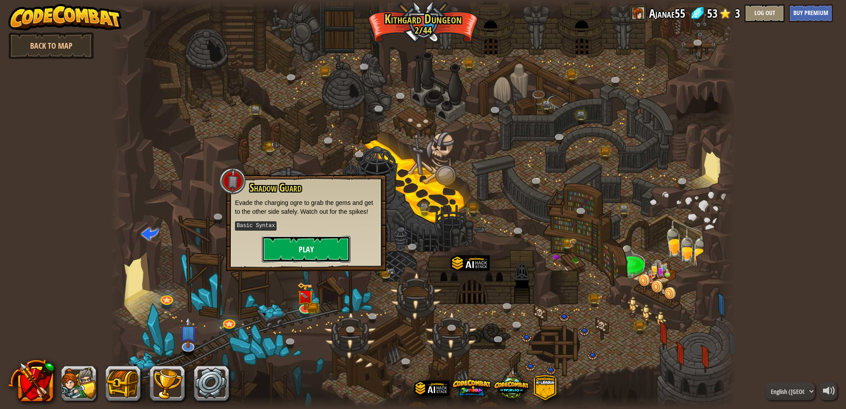
click at [312, 256] on button "Play" at bounding box center [306, 249] width 88 height 27
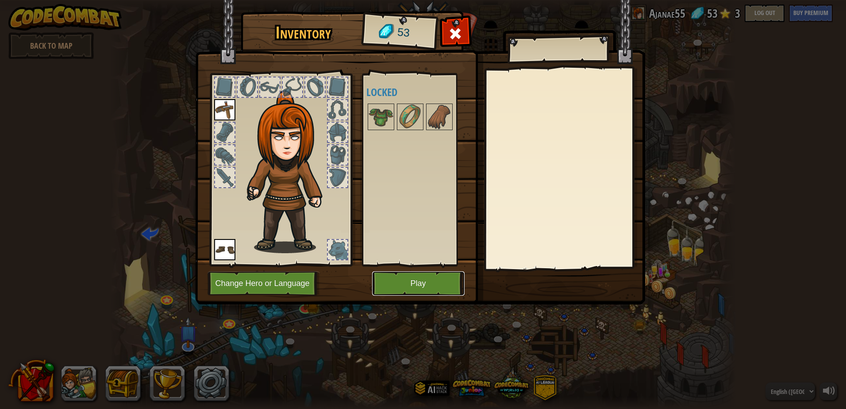
click at [399, 294] on button "Play" at bounding box center [418, 283] width 92 height 24
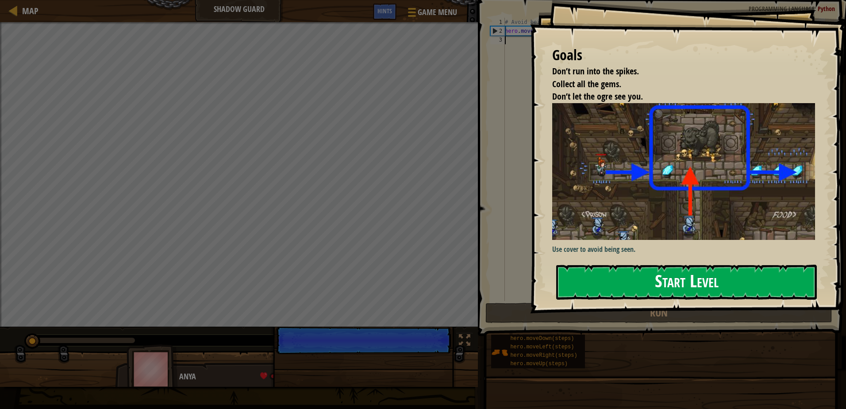
click at [683, 282] on button "Start Level" at bounding box center [686, 282] width 261 height 35
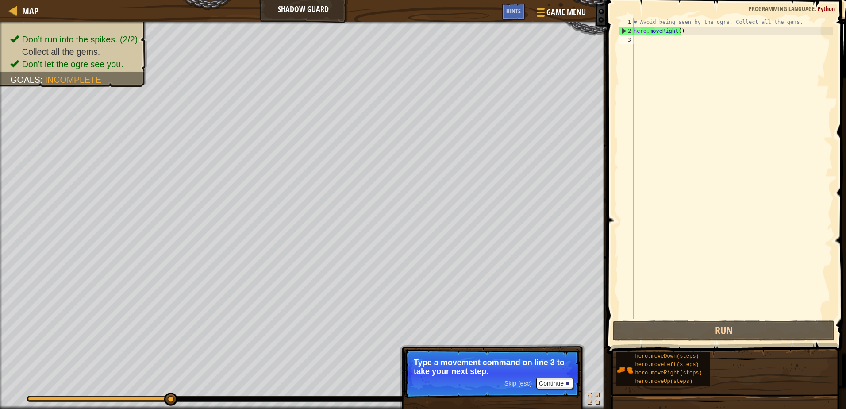
click at [641, 35] on div "# Avoid being seen by the ogre. Collect all the gems. hero . moveRight ( )" at bounding box center [732, 177] width 201 height 318
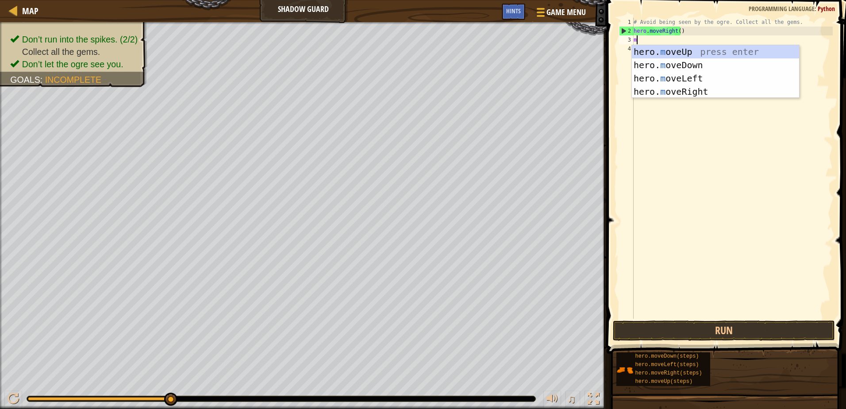
type textarea "mo"
click at [692, 46] on div "hero. mo veUp press enter hero. mo veDown press enter hero. mo veLeft press ent…" at bounding box center [715, 85] width 167 height 80
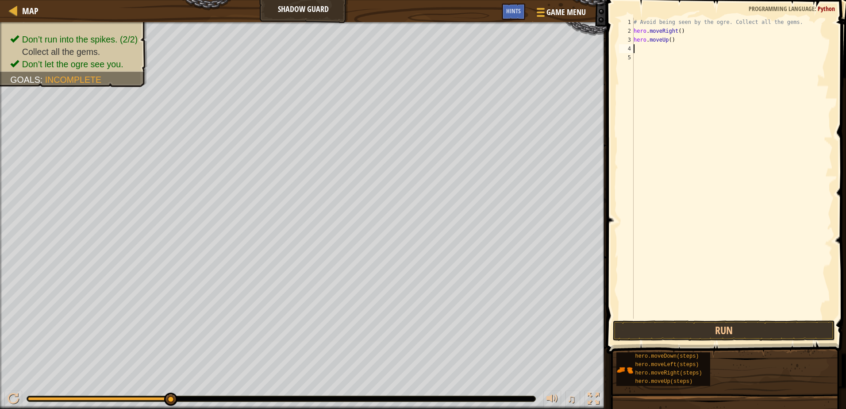
click at [650, 48] on div "# Avoid being seen by the ogre. Collect all the gems. hero . moveRight ( ) hero…" at bounding box center [732, 177] width 201 height 318
click at [651, 48] on div "# Avoid being seen by the ogre. Collect all the gems. hero . moveRight ( ) hero…" at bounding box center [732, 177] width 201 height 318
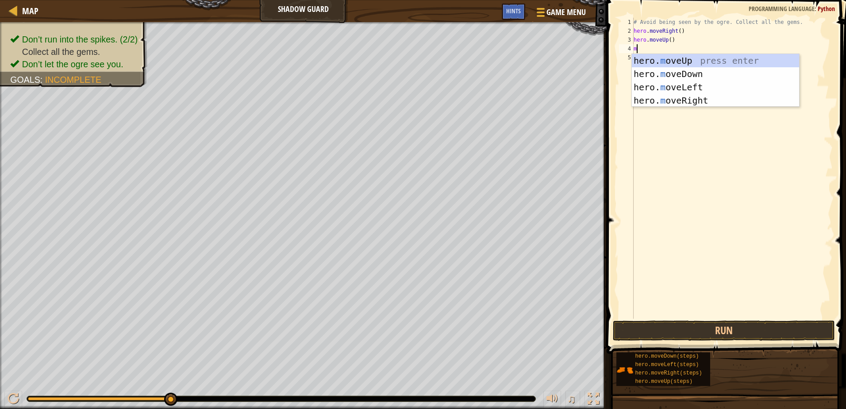
type textarea "mo"
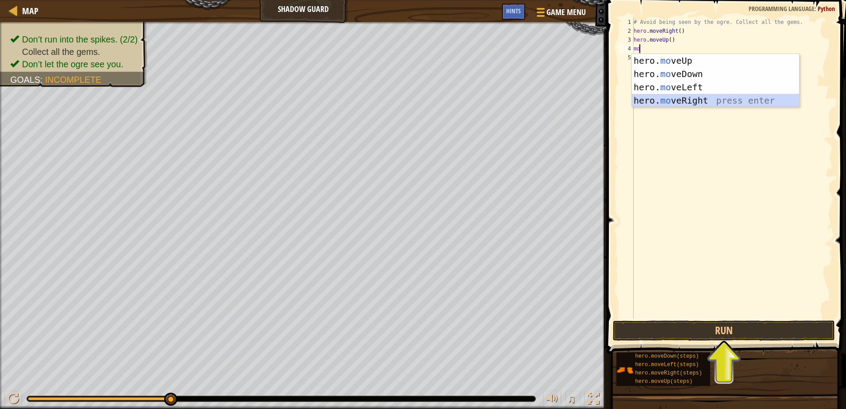
click at [694, 97] on div "hero. mo veUp press enter hero. mo veDown press enter hero. mo veLeft press ent…" at bounding box center [715, 94] width 167 height 80
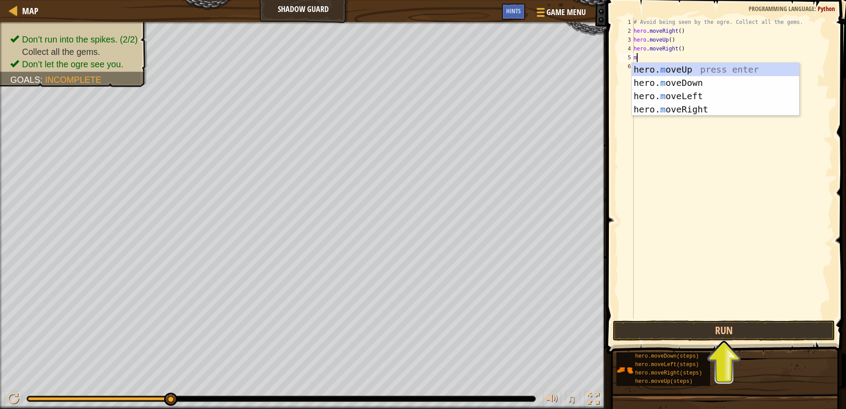
type textarea "mo"
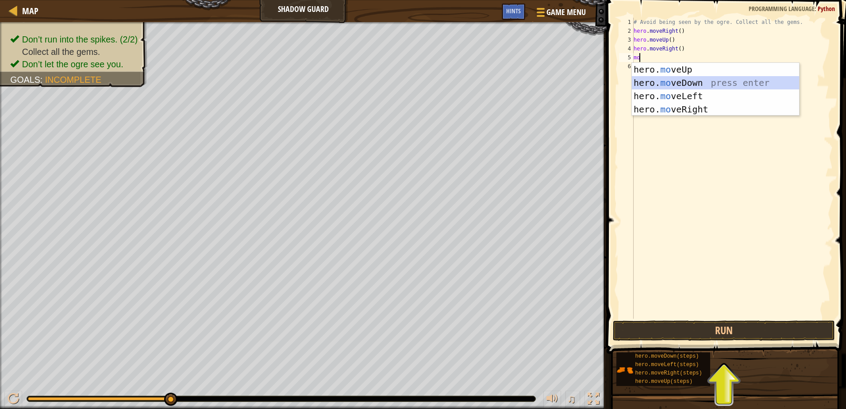
click at [709, 82] on div "hero. mo veUp press enter hero. mo veDown press enter hero. mo veLeft press ent…" at bounding box center [715, 103] width 167 height 80
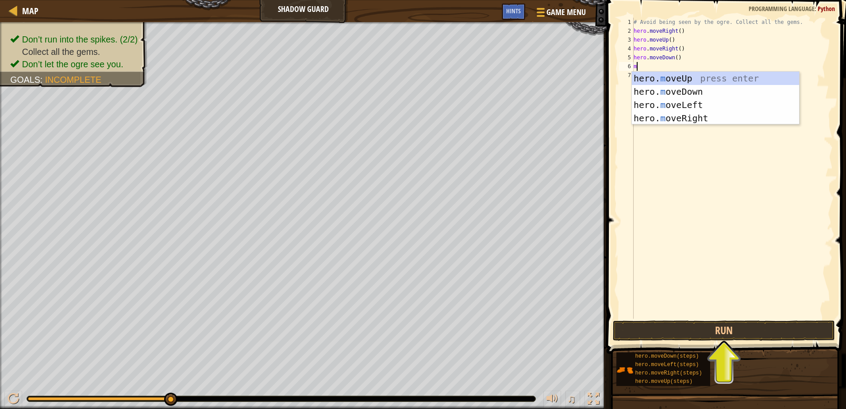
type textarea "mo"
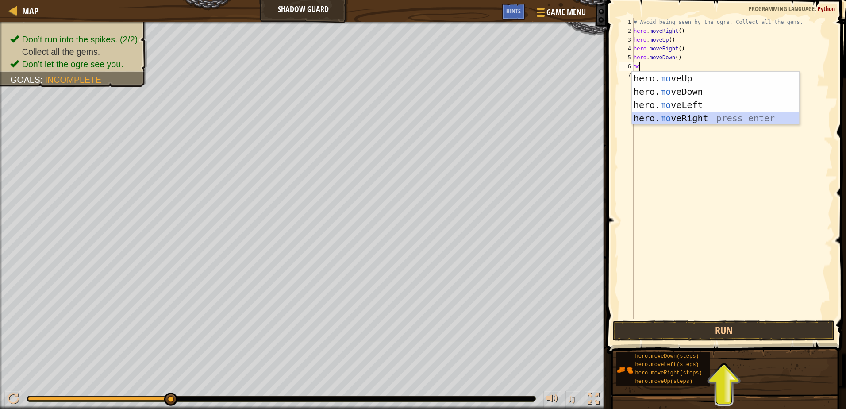
click at [669, 115] on div "hero. mo veUp press enter hero. mo veDown press enter hero. mo veLeft press ent…" at bounding box center [715, 112] width 167 height 80
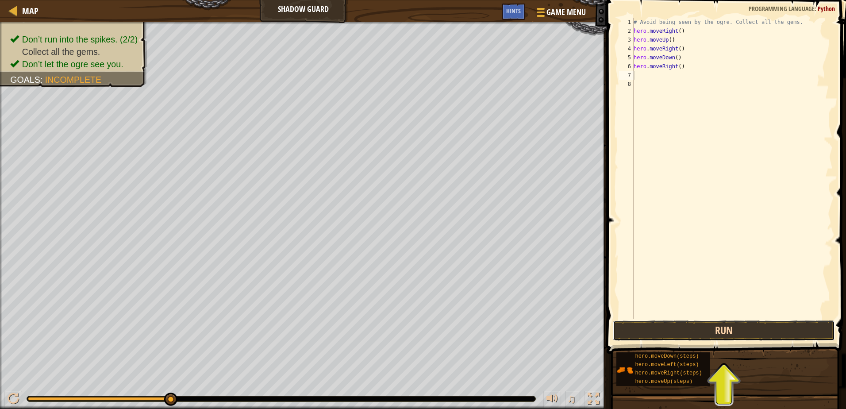
click at [704, 334] on button "Run" at bounding box center [724, 330] width 222 height 20
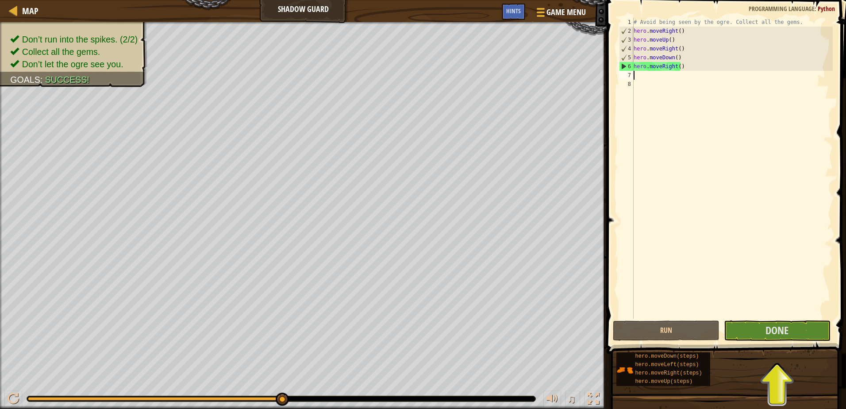
click at [770, 341] on span at bounding box center [727, 164] width 246 height 380
click at [767, 335] on span "Done" at bounding box center [776, 330] width 23 height 14
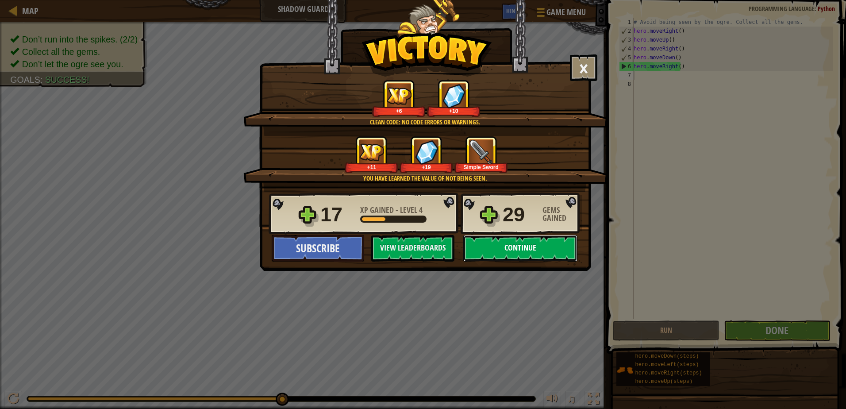
click at [486, 250] on button "Continue" at bounding box center [520, 248] width 114 height 27
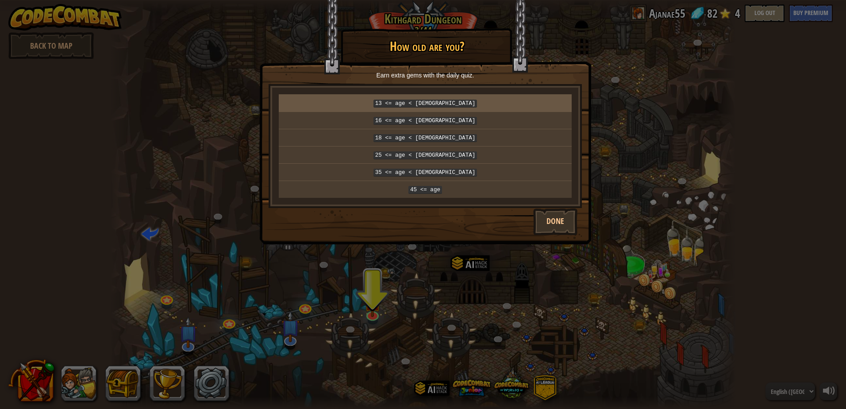
click at [480, 96] on td "13 <= age < [DEMOGRAPHIC_DATA]" at bounding box center [425, 103] width 293 height 17
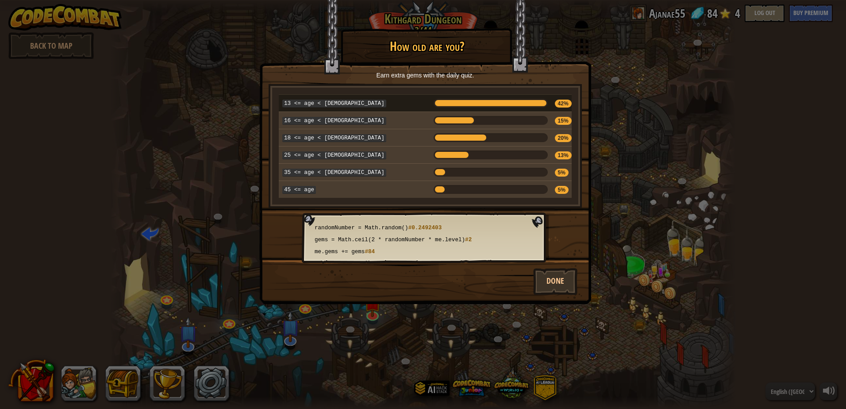
drag, startPoint x: 623, startPoint y: 74, endPoint x: 600, endPoint y: 79, distance: 23.5
click at [622, 74] on div "× How old are you? Earn extra gems with the daily quiz. 13 <= age < [DEMOGRAPHI…" at bounding box center [423, 204] width 846 height 409
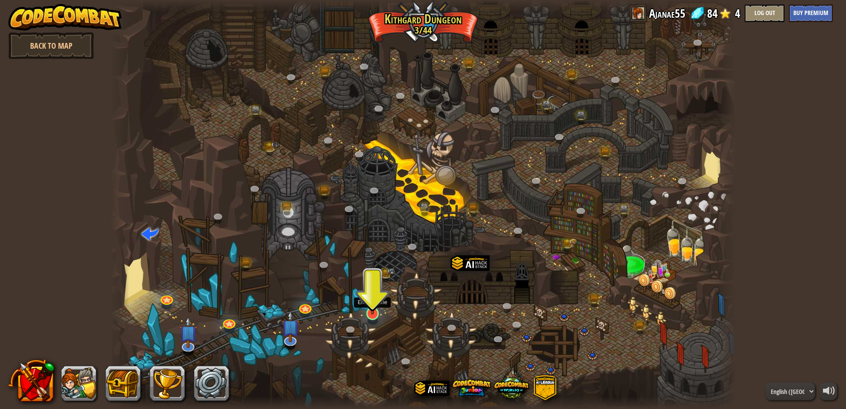
click at [374, 313] on img at bounding box center [372, 295] width 17 height 38
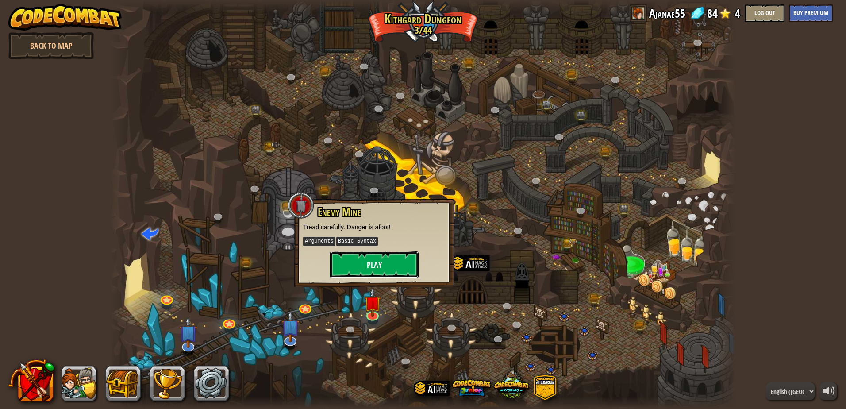
click at [372, 257] on button "Play" at bounding box center [374, 264] width 88 height 27
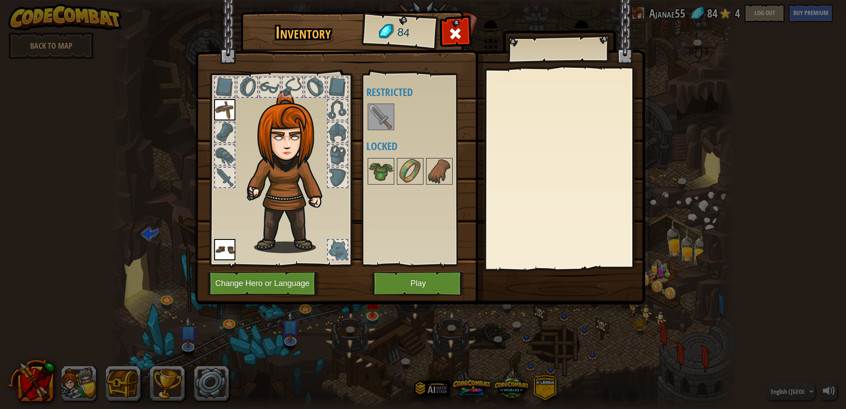
drag, startPoint x: 381, startPoint y: 121, endPoint x: 379, endPoint y: 113, distance: 7.8
click at [380, 115] on img at bounding box center [380, 116] width 25 height 25
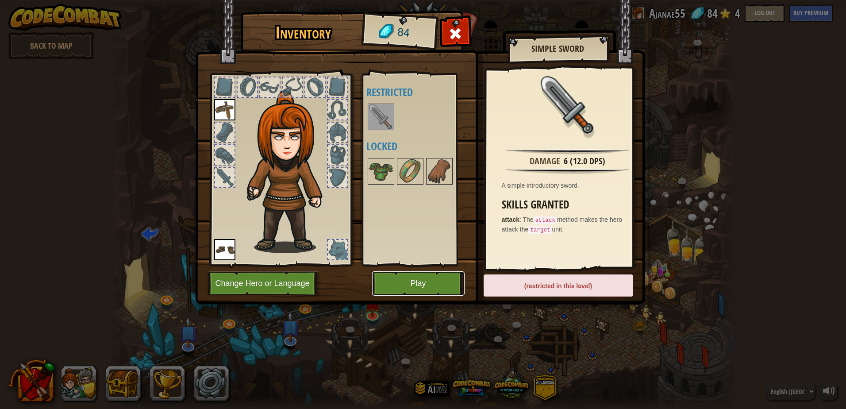
click at [402, 278] on button "Play" at bounding box center [418, 283] width 92 height 24
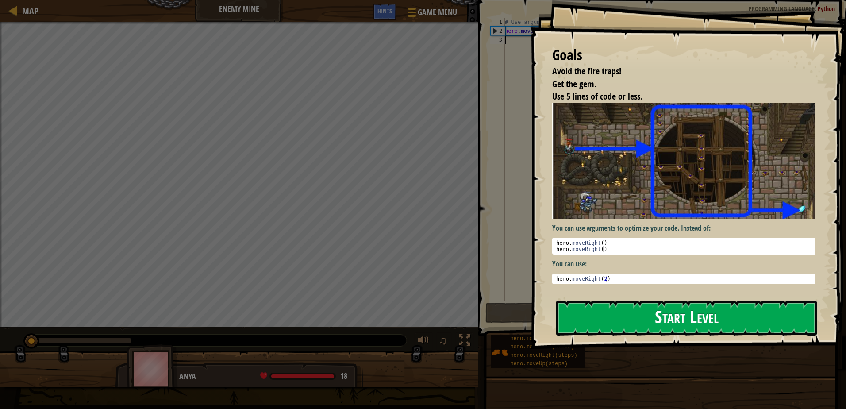
click at [610, 321] on button "Start Level" at bounding box center [686, 317] width 261 height 35
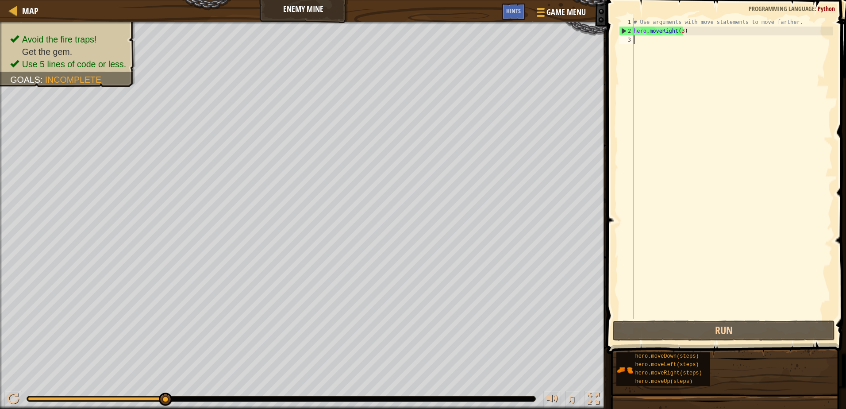
scroll to position [4, 0]
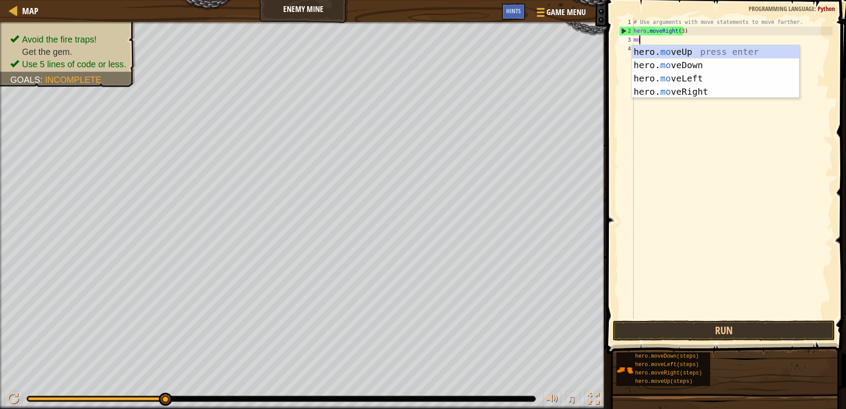
type textarea "mo"
click at [667, 53] on div "hero. mo veUp press enter hero. mo veDown press enter hero. mo veLeft press ent…" at bounding box center [715, 85] width 167 height 80
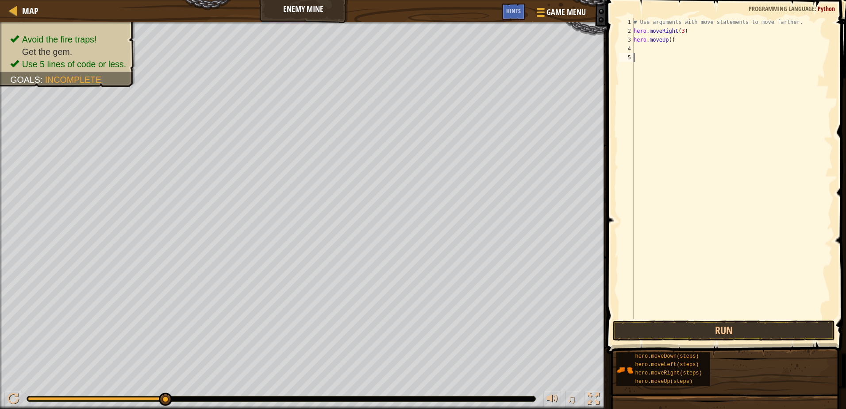
click at [656, 58] on div "# Use arguments with move statements to move farther. hero . moveRight ( 3 ) he…" at bounding box center [732, 177] width 201 height 318
click at [652, 47] on div "# Use arguments with move statements to move farther. hero . moveRight ( 3 ) he…" at bounding box center [732, 177] width 201 height 318
type textarea "moveDown(3)"
click at [645, 63] on div "# Use arguments with move statements to move farther. hero . moveRight ( 3 ) he…" at bounding box center [732, 177] width 201 height 318
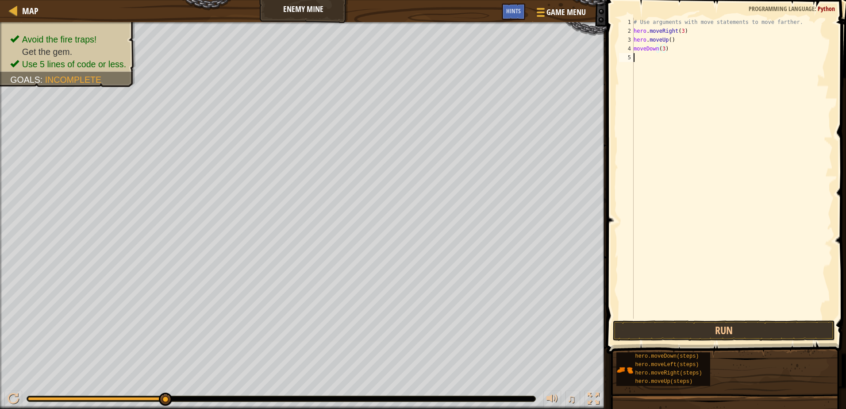
scroll to position [4, 0]
type textarea "m"
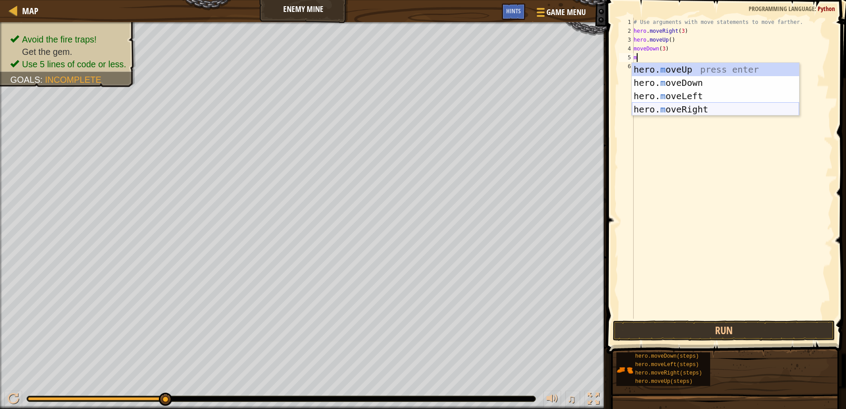
click at [657, 112] on div "hero. m oveUp press enter hero. m oveDown press enter hero. m oveLeft press ent…" at bounding box center [715, 103] width 167 height 80
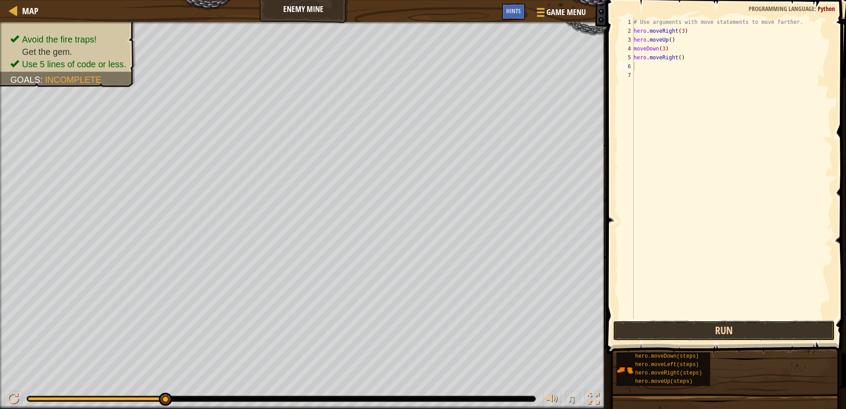
click at [749, 336] on button "Run" at bounding box center [724, 330] width 222 height 20
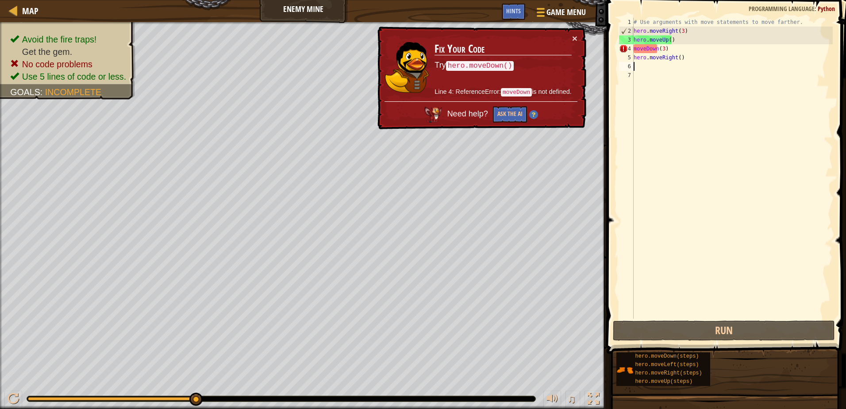
click at [470, 61] on code "hero.moveDown()" at bounding box center [480, 66] width 68 height 10
click at [721, 46] on div "# Use arguments with move statements to move farther. hero . moveRight ( 3 ) he…" at bounding box center [732, 177] width 201 height 318
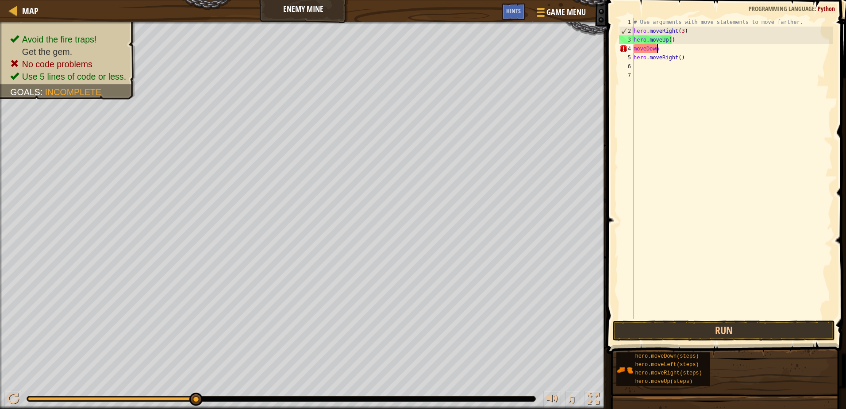
type textarea "m"
click at [672, 324] on button "Run" at bounding box center [724, 330] width 222 height 20
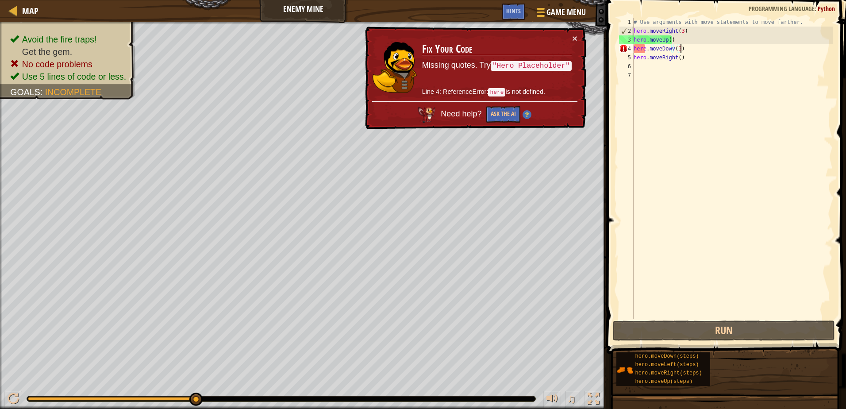
click at [708, 48] on div "# Use arguments with move statements to move farther. hero . moveRight ( 3 ) he…" at bounding box center [732, 177] width 201 height 318
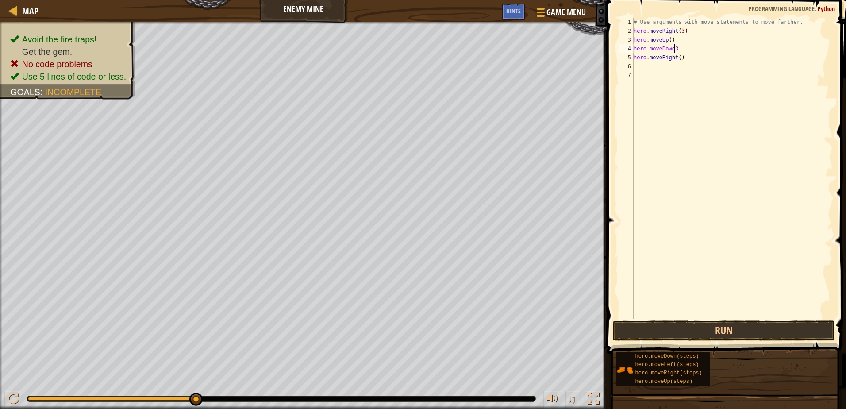
scroll to position [4, 3]
click at [786, 335] on button "Run" at bounding box center [724, 330] width 222 height 20
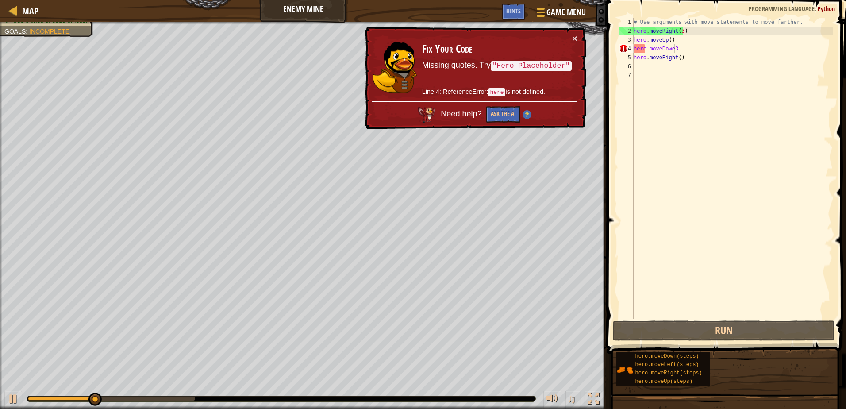
drag, startPoint x: 555, startPoint y: 57, endPoint x: 537, endPoint y: 60, distance: 18.0
click at [552, 54] on td "Fix Your Code Missing quotes. Try "Hero Placeholder" Line 4: ReferenceError: he…" at bounding box center [497, 68] width 150 height 68
click at [537, 61] on code ""Hero Placeholder"" at bounding box center [531, 66] width 81 height 10
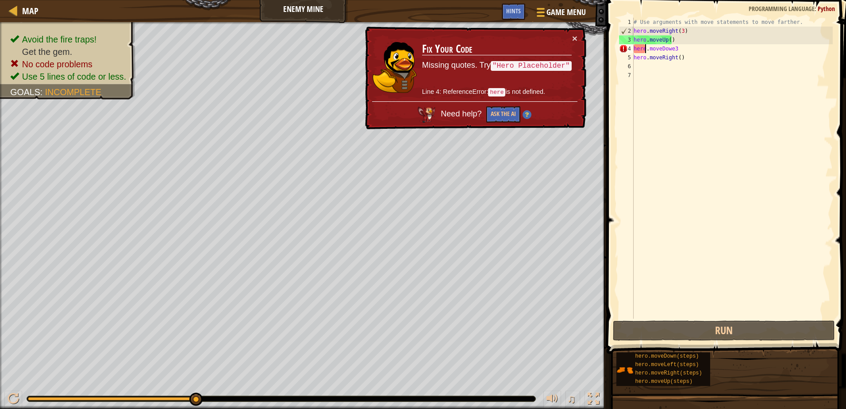
click at [644, 48] on div "# Use arguments with move statements to move farther. hero . moveRight ( 3 ) he…" at bounding box center [732, 177] width 201 height 318
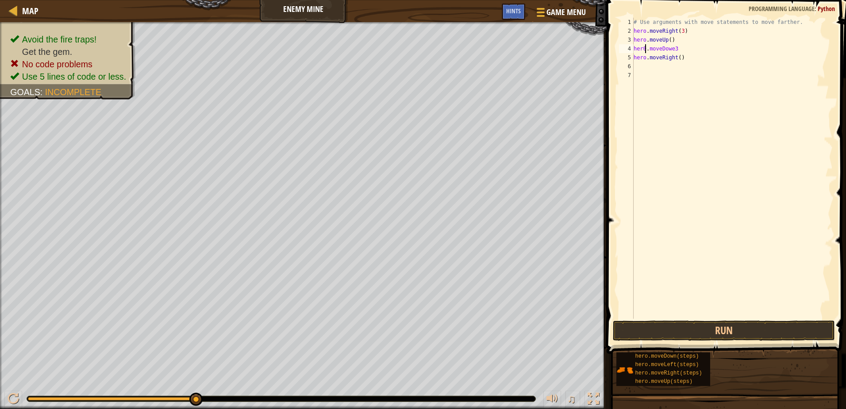
scroll to position [4, 1]
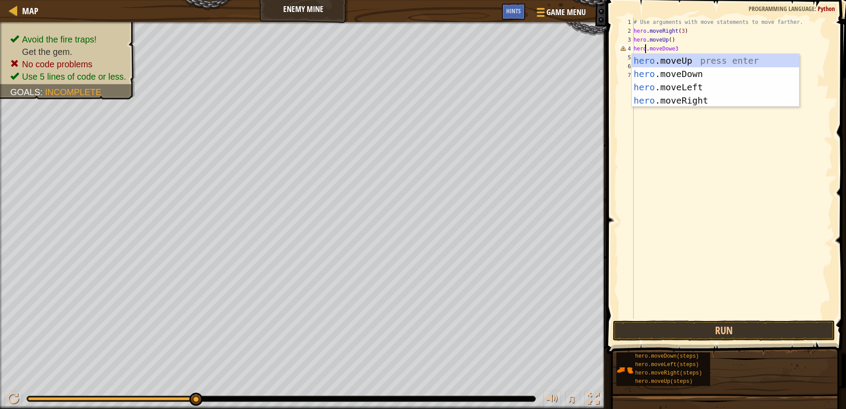
click at [676, 48] on div "# Use arguments with move statements to move farther. hero . moveRight ( 3 ) he…" at bounding box center [732, 177] width 201 height 318
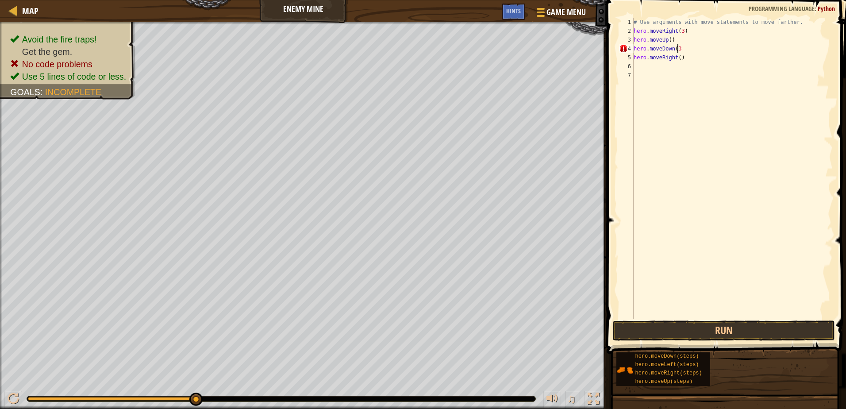
scroll to position [4, 4]
type textarea "hero.moveDown(3)"
click at [628, 331] on button "Run" at bounding box center [724, 330] width 222 height 20
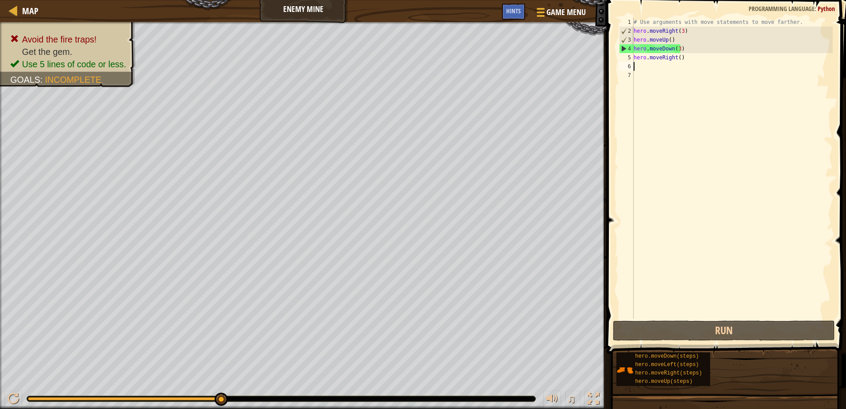
click at [686, 64] on div "# Use arguments with move statements to move farther. hero . moveRight ( 3 ) he…" at bounding box center [732, 177] width 201 height 318
click at [686, 61] on div "# Use arguments with move statements to move farther. hero . moveRight ( 3 ) he…" at bounding box center [732, 177] width 201 height 318
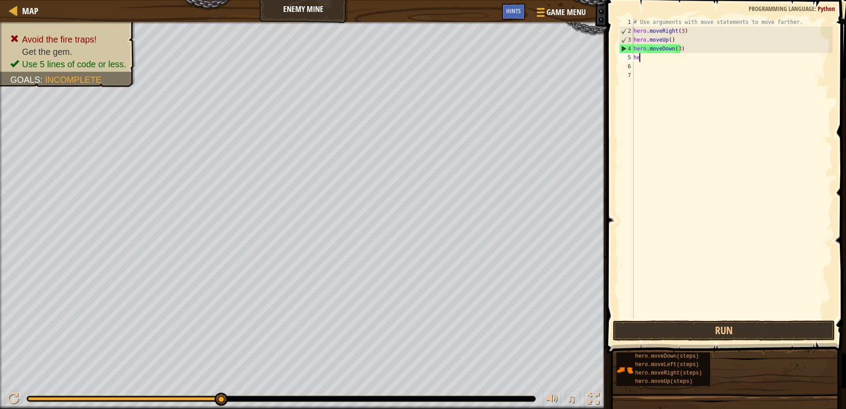
type textarea "h"
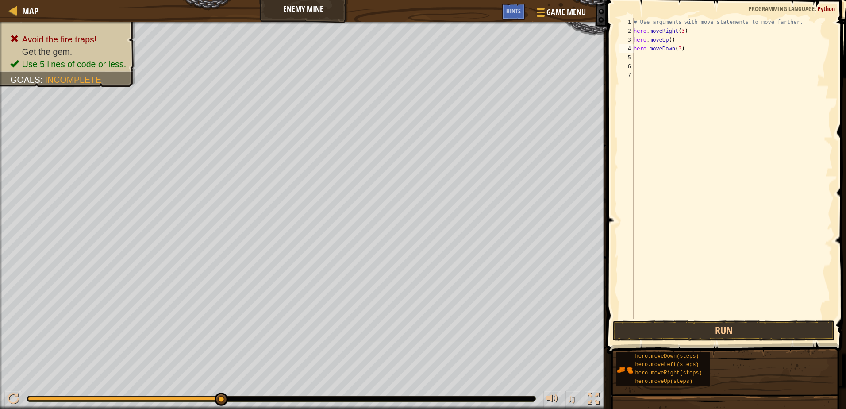
click at [681, 50] on div "# Use arguments with move statements to move farther. hero . moveRight ( 3 ) he…" at bounding box center [732, 177] width 201 height 318
type textarea "h"
click at [682, 40] on div "# Use arguments with move statements to move farther. hero . moveRight ( 3 ) he…" at bounding box center [732, 177] width 201 height 318
type textarea "h"
drag, startPoint x: 700, startPoint y: 326, endPoint x: 693, endPoint y: 330, distance: 7.5
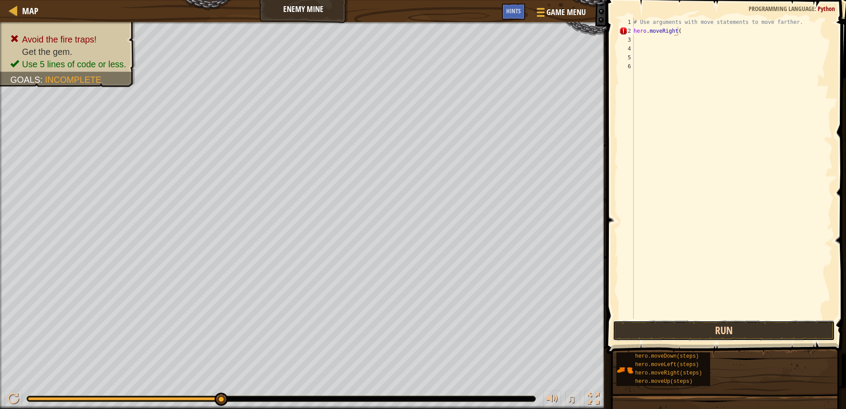
click at [694, 330] on button "Run" at bounding box center [724, 330] width 222 height 20
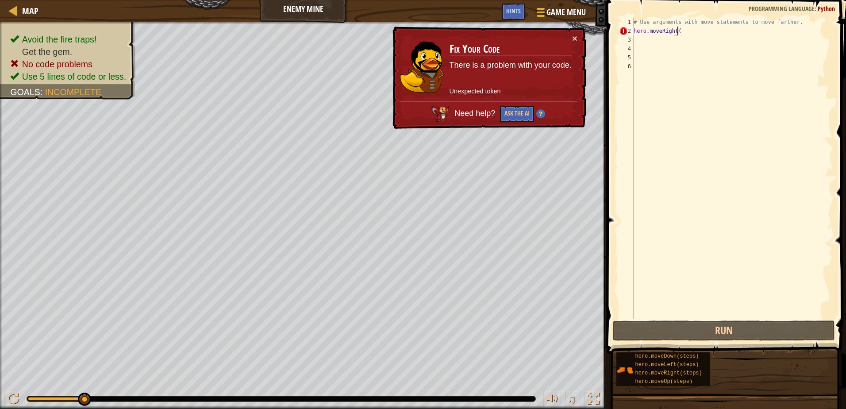
scroll to position [4, 4]
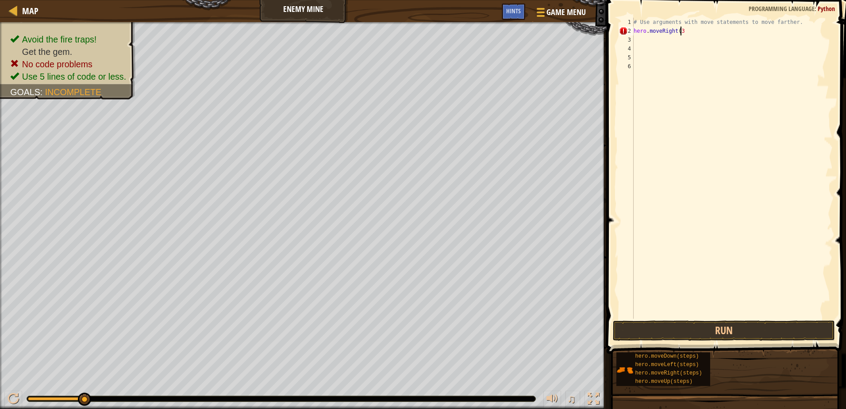
type textarea "hero.moveRight(3)"
click at [754, 325] on button "Run" at bounding box center [724, 330] width 222 height 20
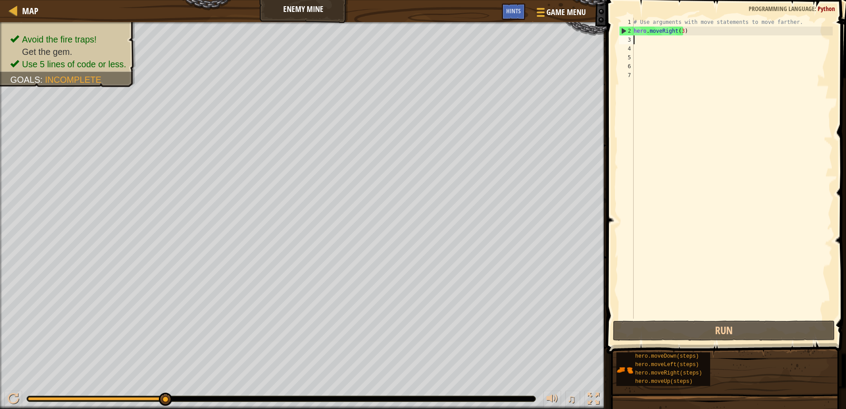
type textarea "m"
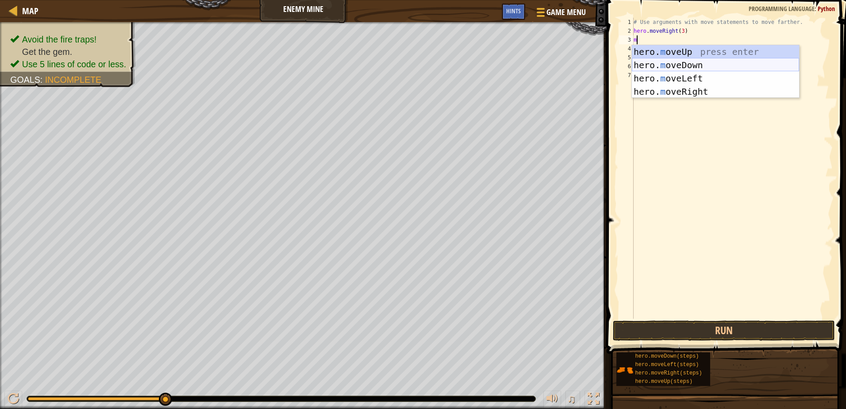
click at [675, 64] on div "hero. m oveUp press enter hero. m oveDown press enter hero. m oveLeft press ent…" at bounding box center [715, 85] width 167 height 80
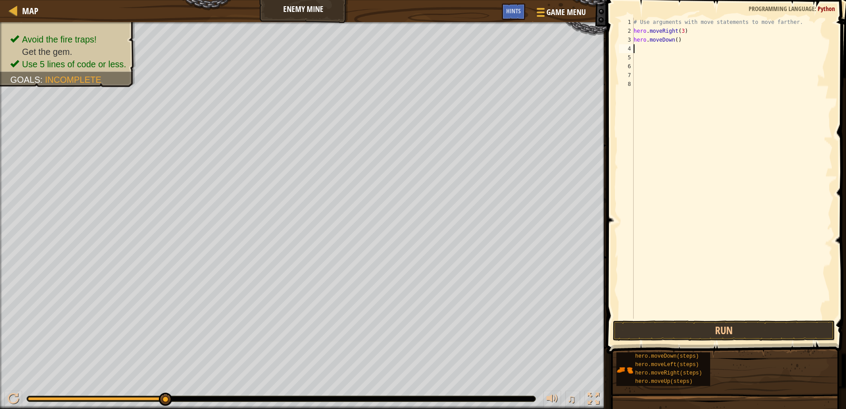
click at [656, 51] on div "# Use arguments with move statements to move farther. hero . moveRight ( 3 ) he…" at bounding box center [732, 177] width 201 height 318
click at [709, 35] on div "# Use arguments with move statements to move farther. hero . moveRight ( 3 ) he…" at bounding box center [732, 177] width 201 height 318
type textarea "hero.moveUp"
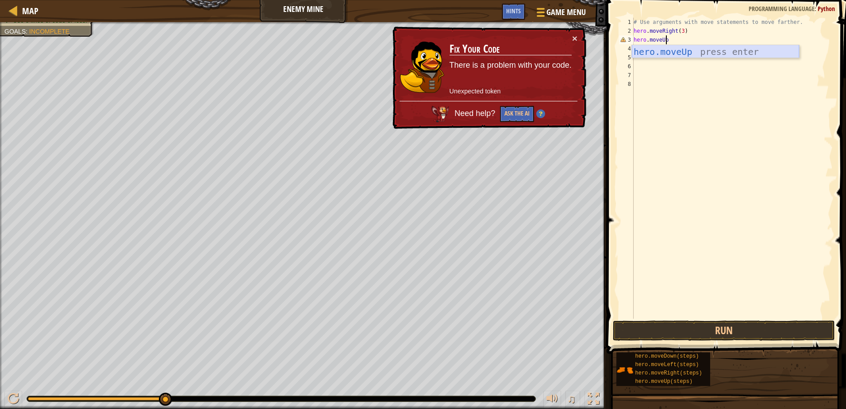
click at [659, 54] on div "hero.moveUp press enter" at bounding box center [715, 65] width 167 height 40
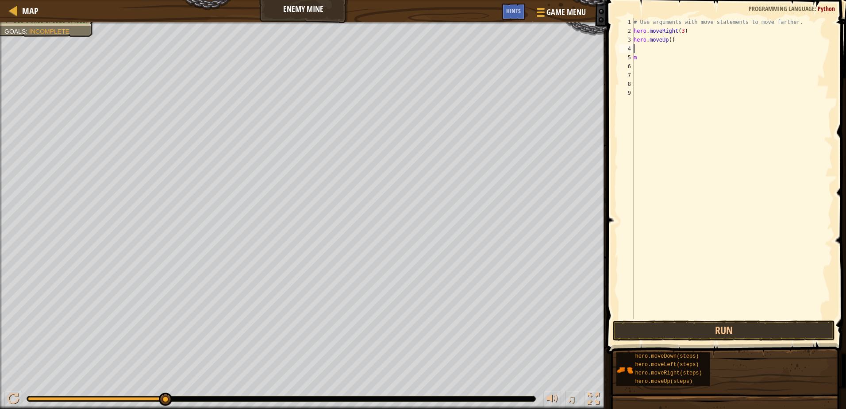
scroll to position [4, 0]
type textarea "m"
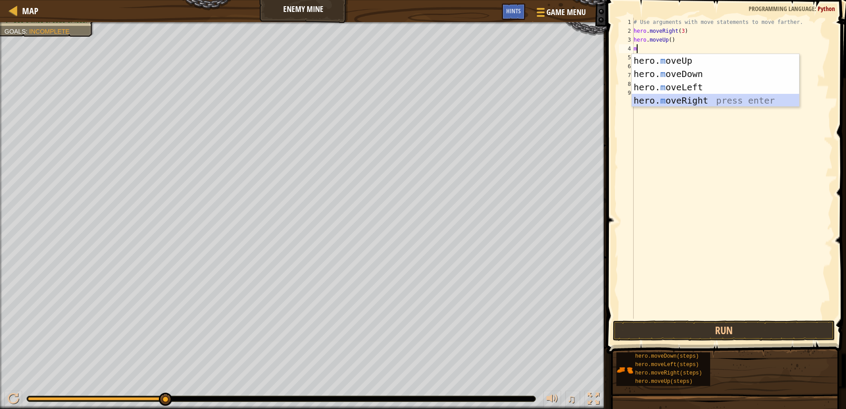
click at [676, 98] on div "hero. m oveUp press enter hero. m oveDown press enter hero. m oveLeft press ent…" at bounding box center [715, 94] width 167 height 80
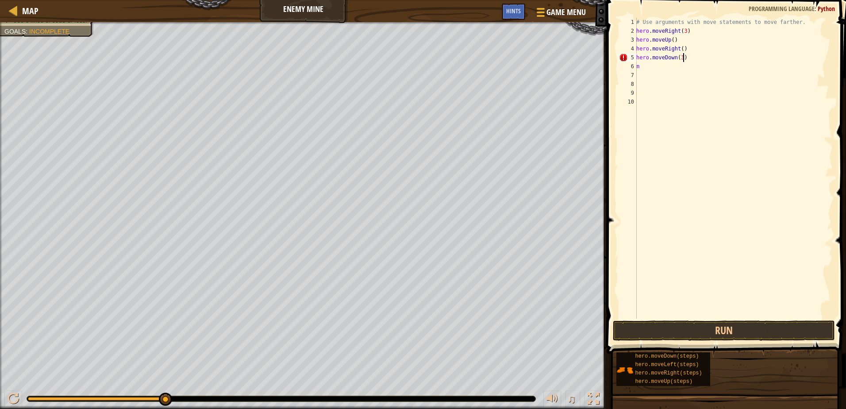
scroll to position [4, 4]
click at [657, 69] on div "# Use arguments with move statements to move farther. hero . moveRight ( 3 ) he…" at bounding box center [733, 177] width 198 height 318
type textarea "m"
type textarea "hero.moveRight(2)"
click at [734, 326] on button "Run" at bounding box center [724, 330] width 222 height 20
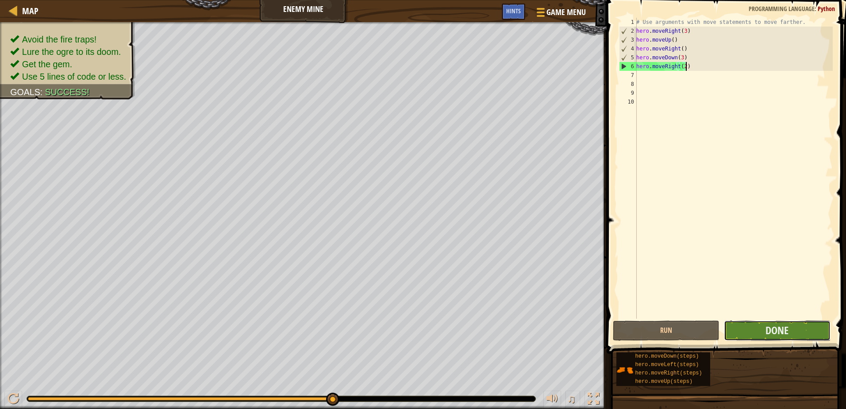
click at [759, 334] on button "Done" at bounding box center [777, 330] width 107 height 20
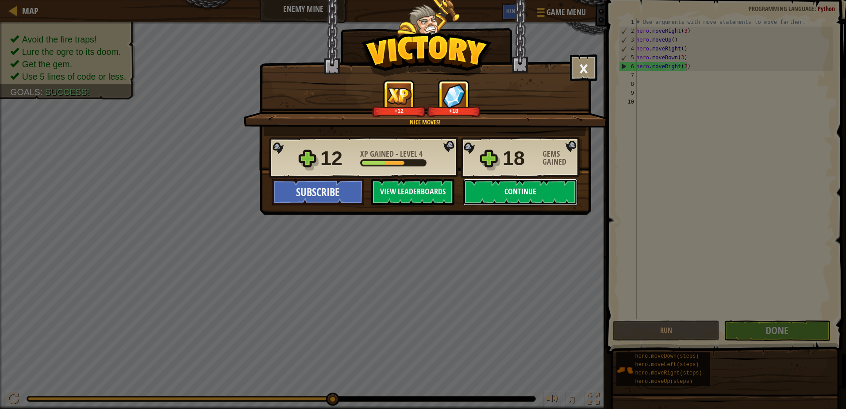
click at [491, 193] on button "Continue" at bounding box center [520, 192] width 114 height 27
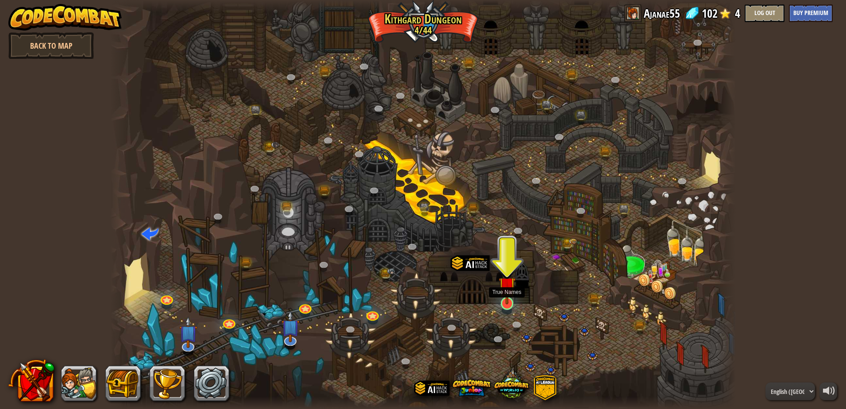
click at [506, 302] on img at bounding box center [506, 285] width 17 height 38
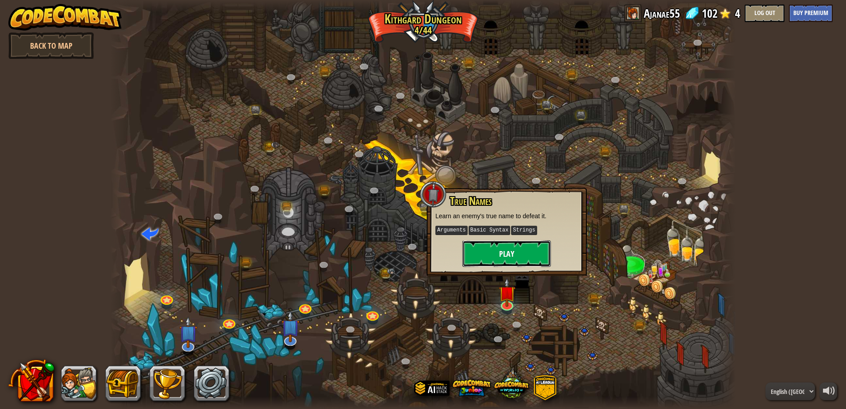
click at [522, 252] on button "Play" at bounding box center [506, 253] width 88 height 27
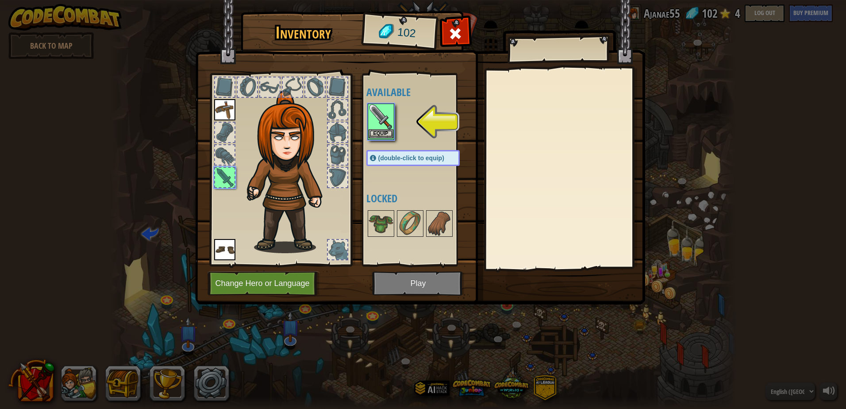
click at [376, 117] on img at bounding box center [380, 116] width 25 height 25
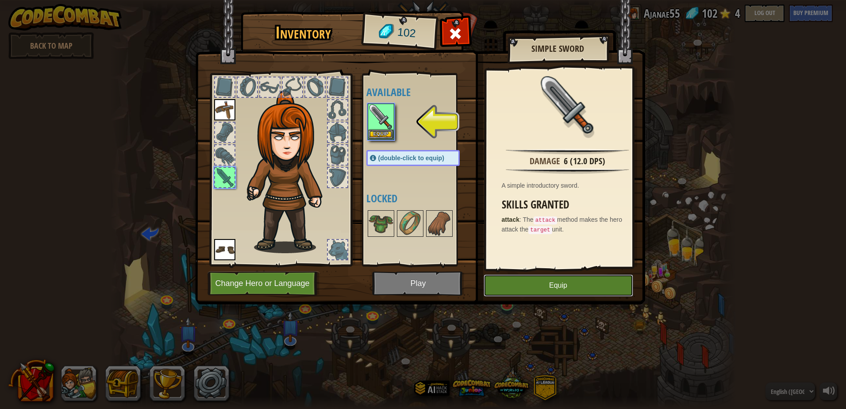
click at [566, 290] on button "Equip" at bounding box center [558, 285] width 150 height 22
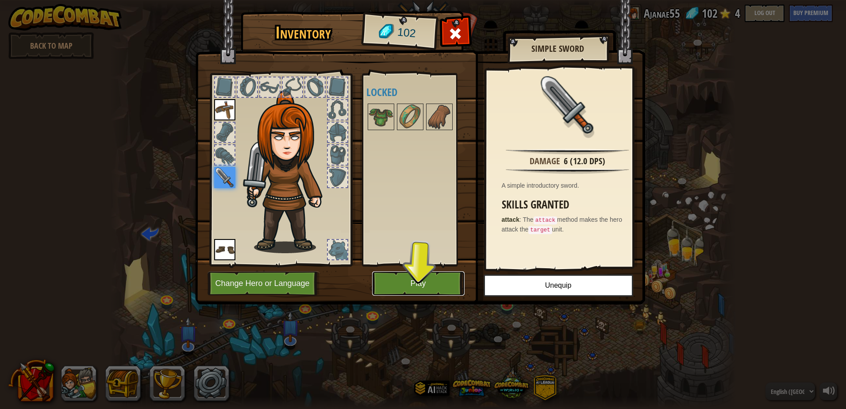
click at [395, 285] on button "Play" at bounding box center [418, 283] width 92 height 24
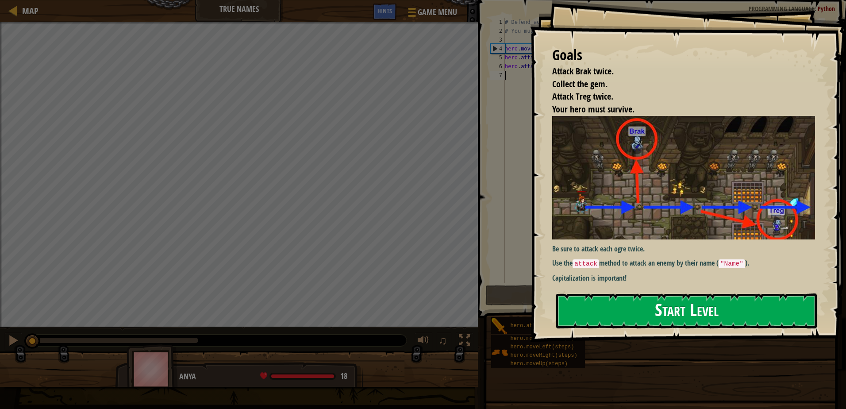
click at [678, 315] on button "Start Level" at bounding box center [686, 310] width 261 height 35
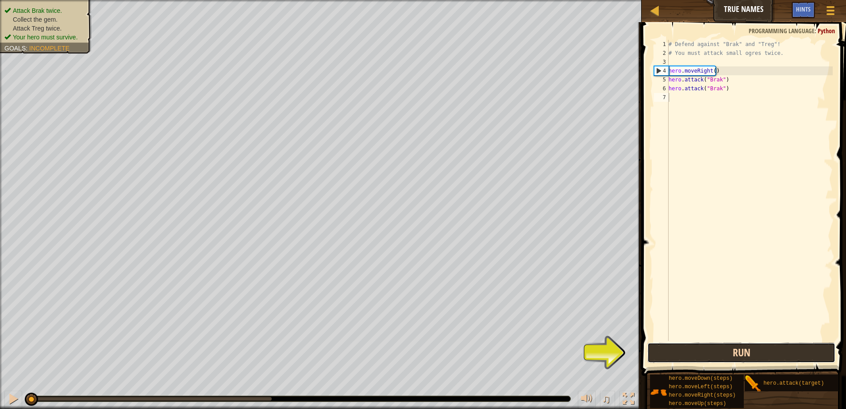
click at [712, 356] on button "Run" at bounding box center [741, 352] width 188 height 20
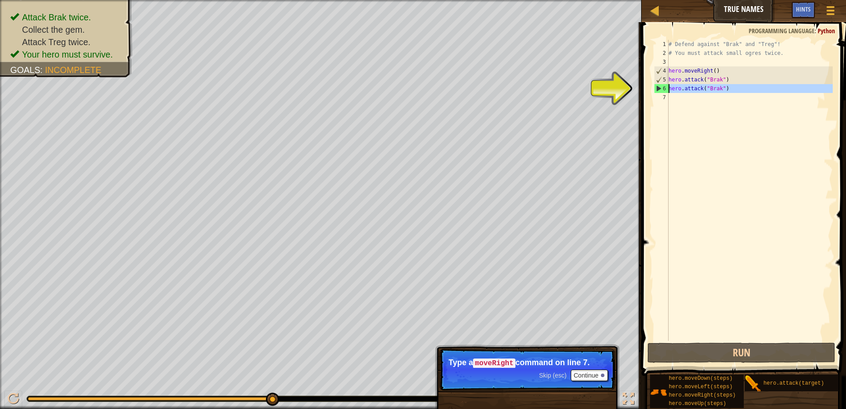
click at [659, 88] on div "6" at bounding box center [661, 88] width 14 height 9
click at [659, 90] on div "6" at bounding box center [661, 88] width 14 height 9
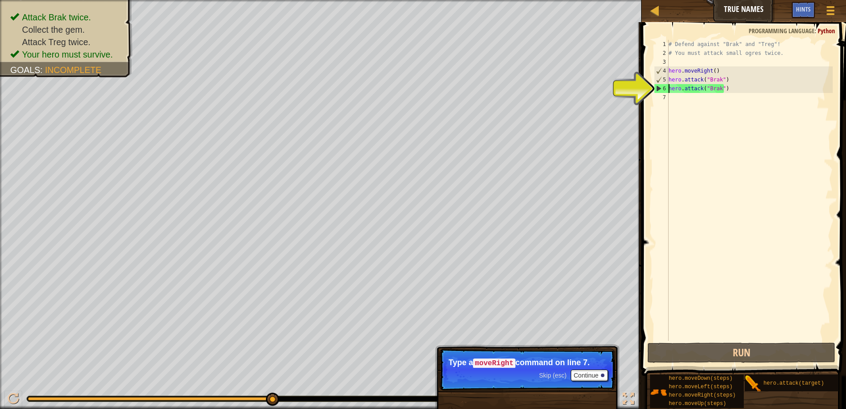
click at [663, 88] on div "6" at bounding box center [661, 88] width 14 height 9
click at [674, 90] on div "# Defend against "Brak" and "Treg"! # You must attack small ogres twice. hero .…" at bounding box center [750, 199] width 166 height 318
click at [683, 90] on div "# Defend against "Brak" and "Treg"! # You must attack small ogres twice. hero .…" at bounding box center [750, 199] width 166 height 318
click at [689, 90] on div "# Defend against "Brak" and "Treg"! # You must attack small ogres twice. hero .…" at bounding box center [750, 199] width 166 height 318
click at [703, 91] on div "# Defend against "Brak" and "Treg"! # You must attack small ogres twice. hero .…" at bounding box center [750, 199] width 166 height 318
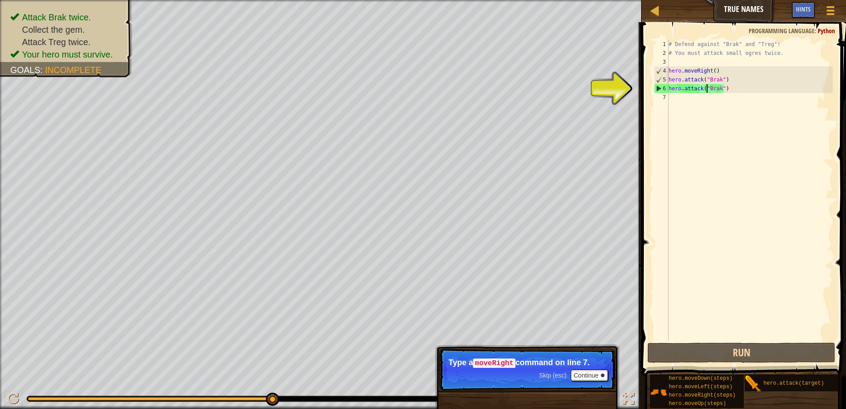
click at [707, 91] on div "# Defend against "Brak" and "Treg"! # You must attack small ogres twice. hero .…" at bounding box center [750, 199] width 166 height 318
click at [656, 88] on div "6" at bounding box center [661, 88] width 14 height 9
type textarea "hero.attack("Brak")"
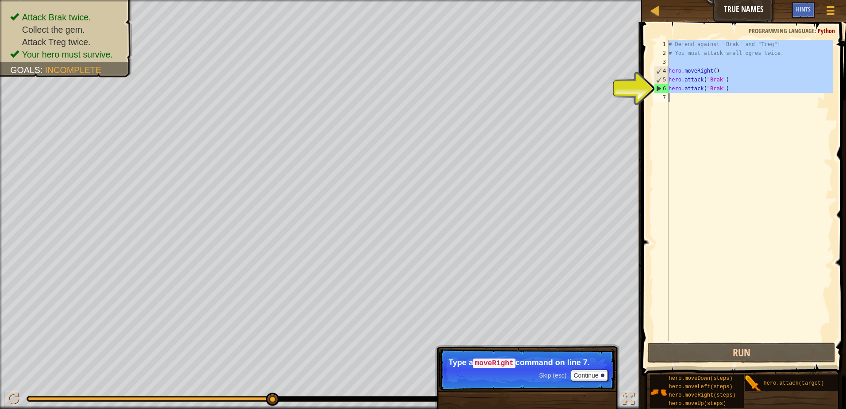
click at [656, 88] on div "6" at bounding box center [661, 88] width 14 height 9
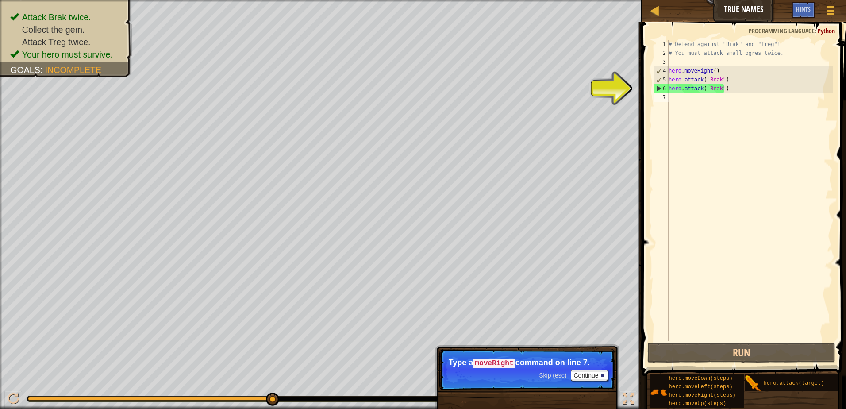
click at [656, 88] on div "6" at bounding box center [661, 88] width 14 height 9
type textarea "hero.attack("Brak")"
click at [714, 87] on div "# Defend against "Brak" and "Treg"! # You must attack small ogres twice. hero .…" at bounding box center [750, 199] width 166 height 318
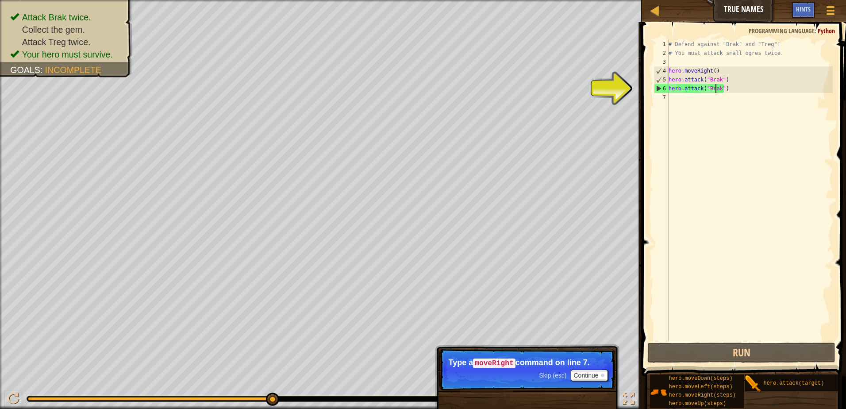
click at [716, 87] on div "# Defend against "Brak" and "Treg"! # You must attack small ogres twice. hero .…" at bounding box center [750, 199] width 166 height 318
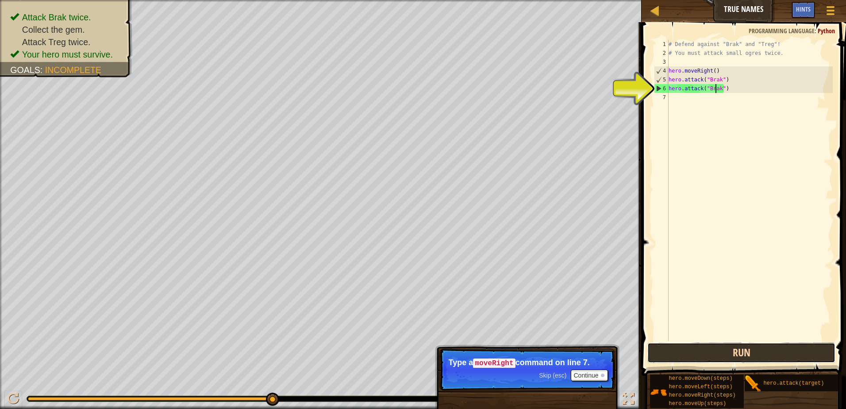
click at [742, 346] on button "Run" at bounding box center [741, 352] width 188 height 20
click at [755, 354] on button "Run" at bounding box center [741, 352] width 188 height 20
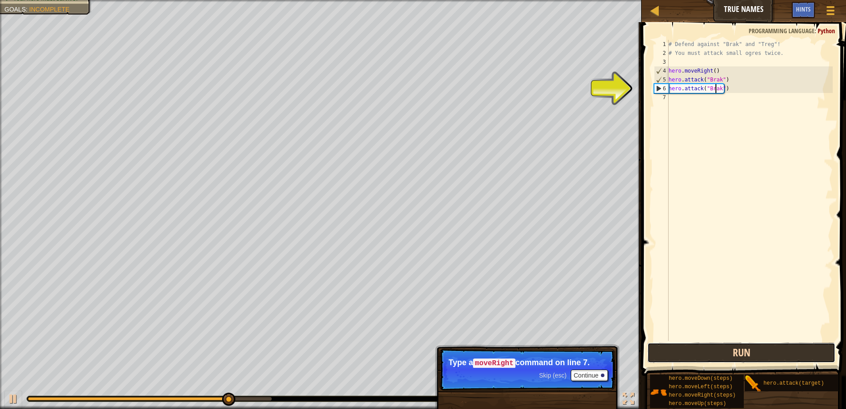
click at [754, 353] on button "Run" at bounding box center [741, 352] width 188 height 20
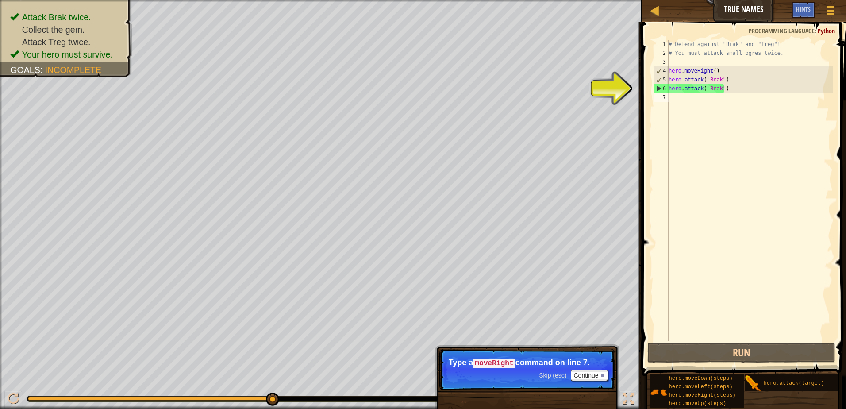
click at [669, 97] on div "# Defend against "Brak" and "Treg"! # You must attack small ogres twice. hero .…" at bounding box center [750, 199] width 166 height 318
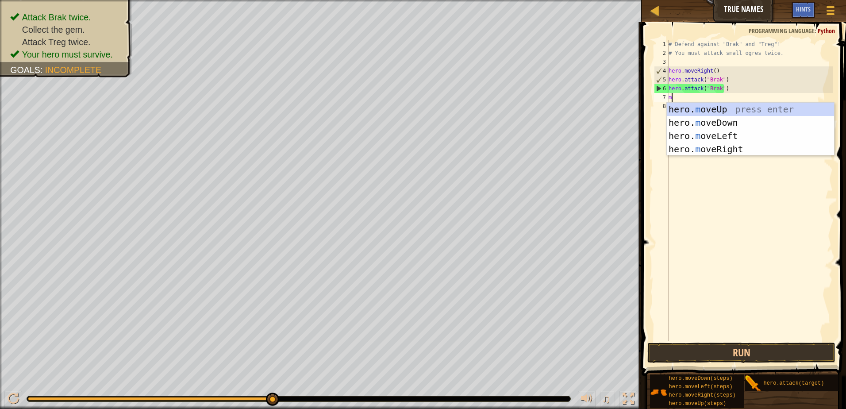
type textarea "mo"
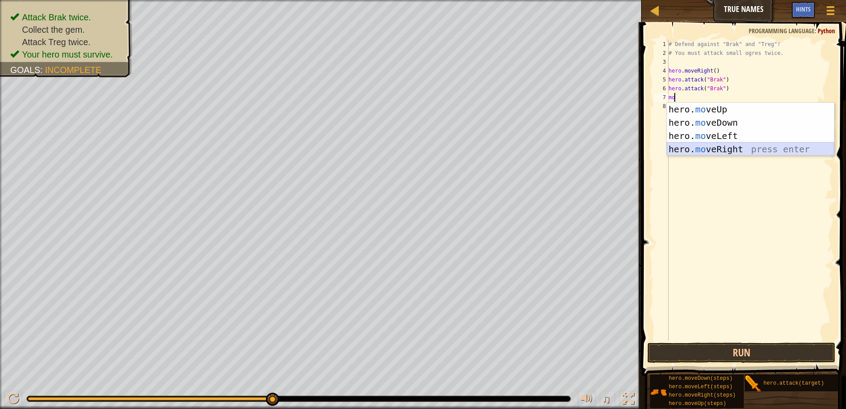
click at [748, 147] on div "hero. mo veUp press enter hero. mo veDown press enter hero. mo veLeft press ent…" at bounding box center [750, 143] width 167 height 80
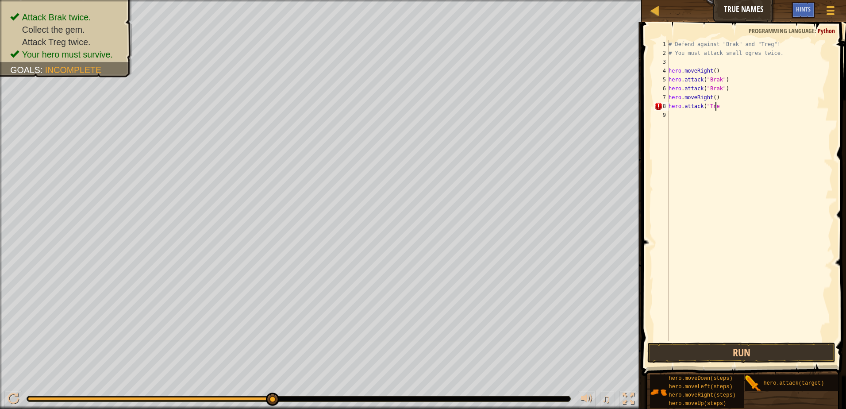
scroll to position [4, 4]
type textarea "hero.attack("Treg")"
click at [676, 121] on div "# Defend against "Brak" and "Treg"! # You must attack small ogres twice. hero .…" at bounding box center [750, 199] width 166 height 318
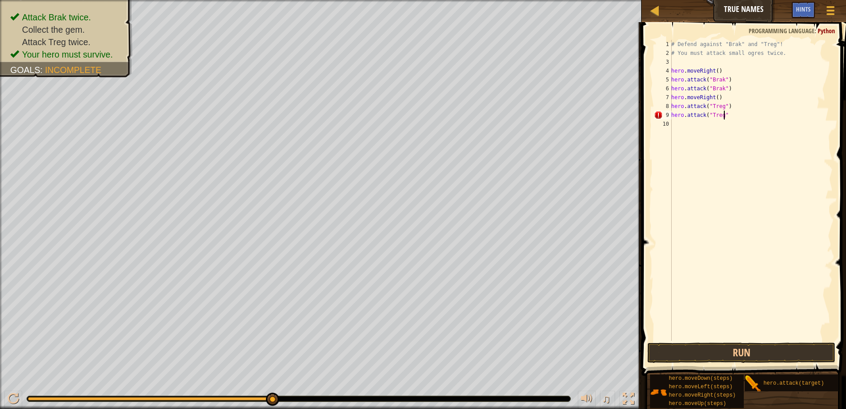
type textarea "hero.attack("Treg")"
drag, startPoint x: 676, startPoint y: 132, endPoint x: 667, endPoint y: 123, distance: 12.2
click at [668, 124] on div "hero.attack("Treg") 1 2 3 4 5 6 7 8 9 10 # Defend against "Brak" and "Treg"! # …" at bounding box center [742, 190] width 180 height 301
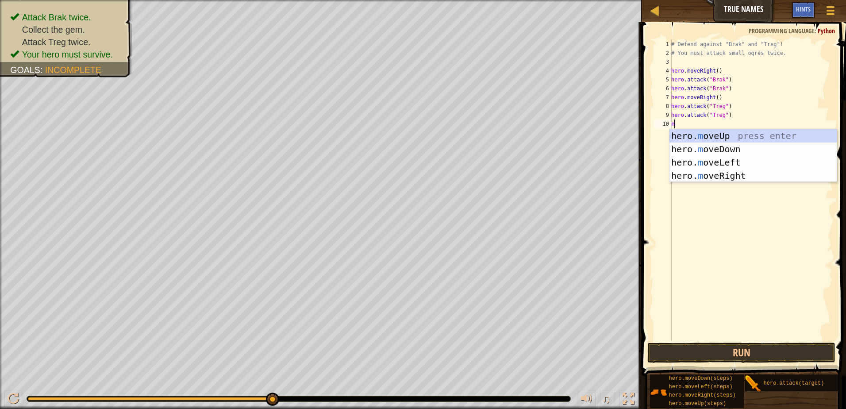
type textarea "mo"
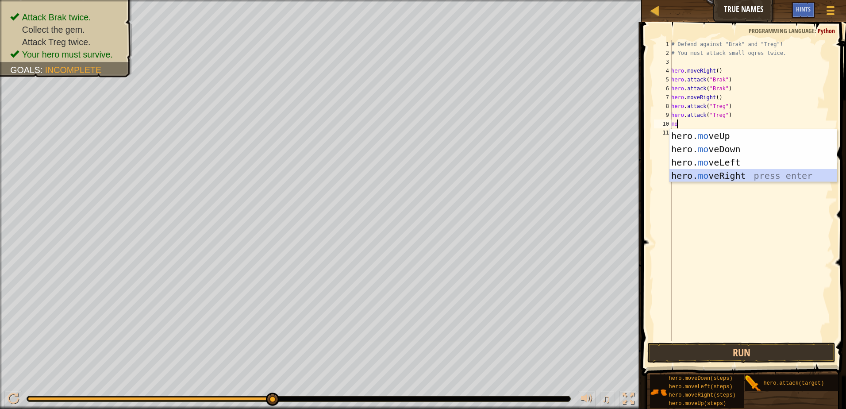
click at [749, 173] on div "hero. mo veUp press enter hero. mo veDown press enter hero. mo veLeft press ent…" at bounding box center [752, 169] width 167 height 80
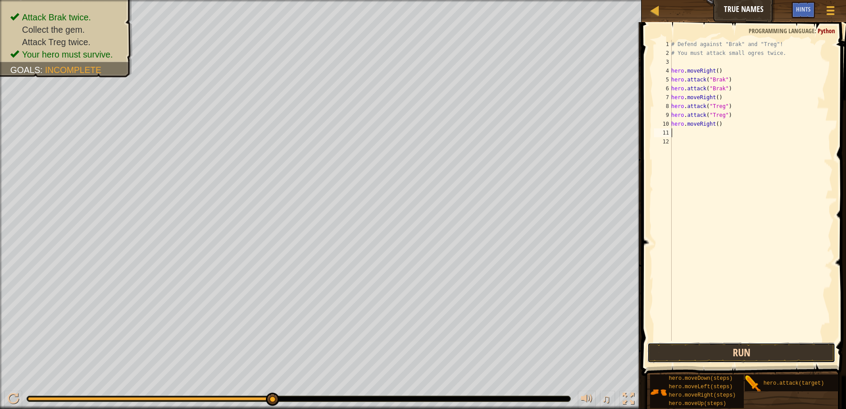
click at [773, 349] on button "Run" at bounding box center [741, 352] width 188 height 20
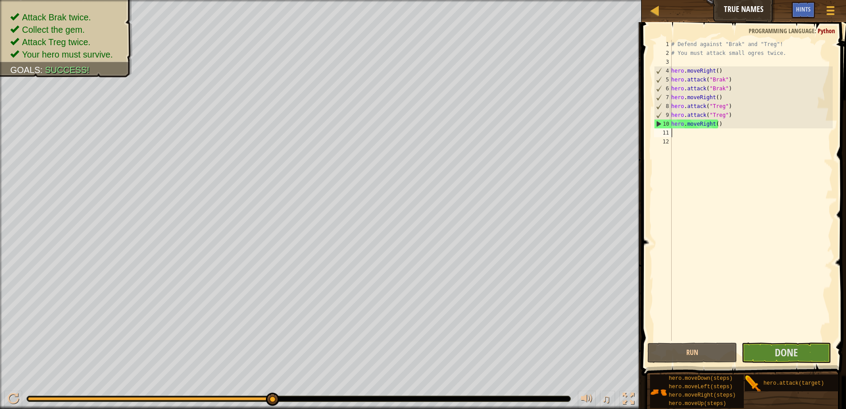
click at [716, 132] on div "# Defend against "Brak" and "Treg"! # You must attack small ogres twice. hero .…" at bounding box center [750, 199] width 163 height 318
click at [686, 139] on div "# Defend against "Brak" and "Treg"! # You must attack small ogres twice. hero .…" at bounding box center [750, 199] width 163 height 318
click at [665, 129] on div "11" at bounding box center [663, 132] width 18 height 9
type textarea "m"
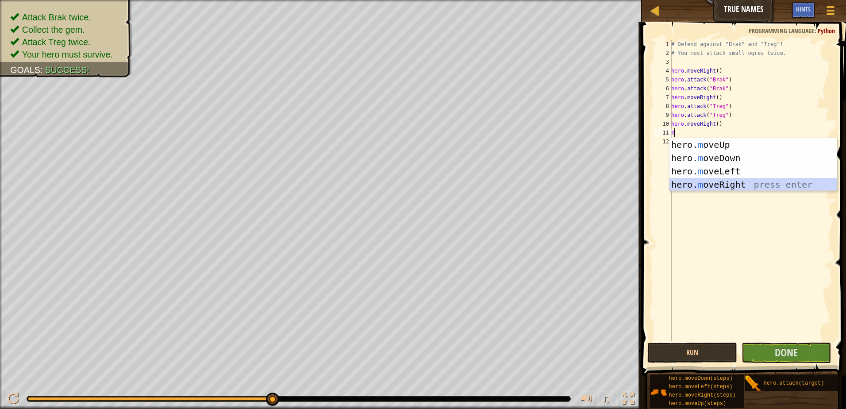
click at [741, 188] on div "hero. m oveUp press enter hero. m oveDown press enter hero. m oveLeft press ent…" at bounding box center [752, 178] width 167 height 80
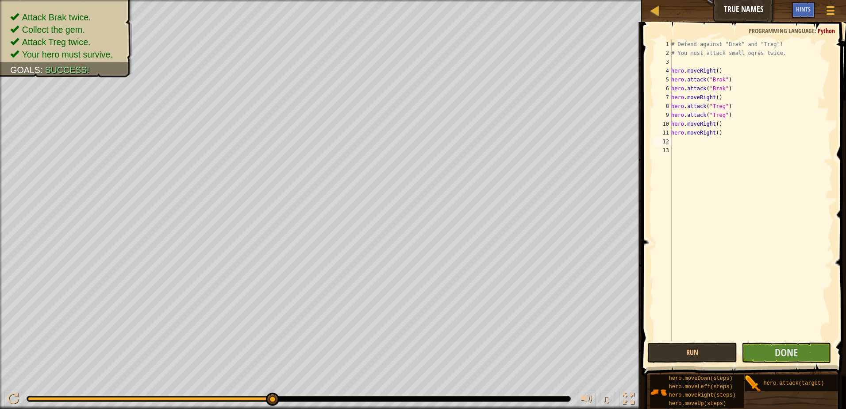
drag, startPoint x: 762, startPoint y: 361, endPoint x: 764, endPoint y: 354, distance: 7.4
click at [764, 354] on button "Done" at bounding box center [786, 352] width 90 height 20
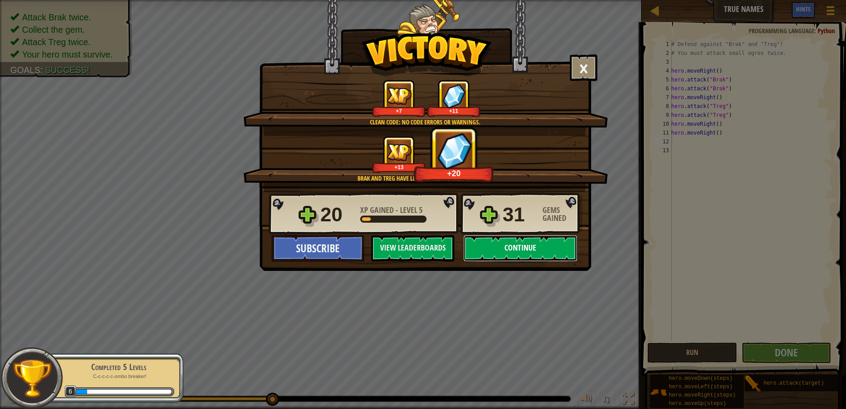
click at [533, 253] on button "Continue" at bounding box center [520, 248] width 114 height 27
